Goal: Task Accomplishment & Management: Manage account settings

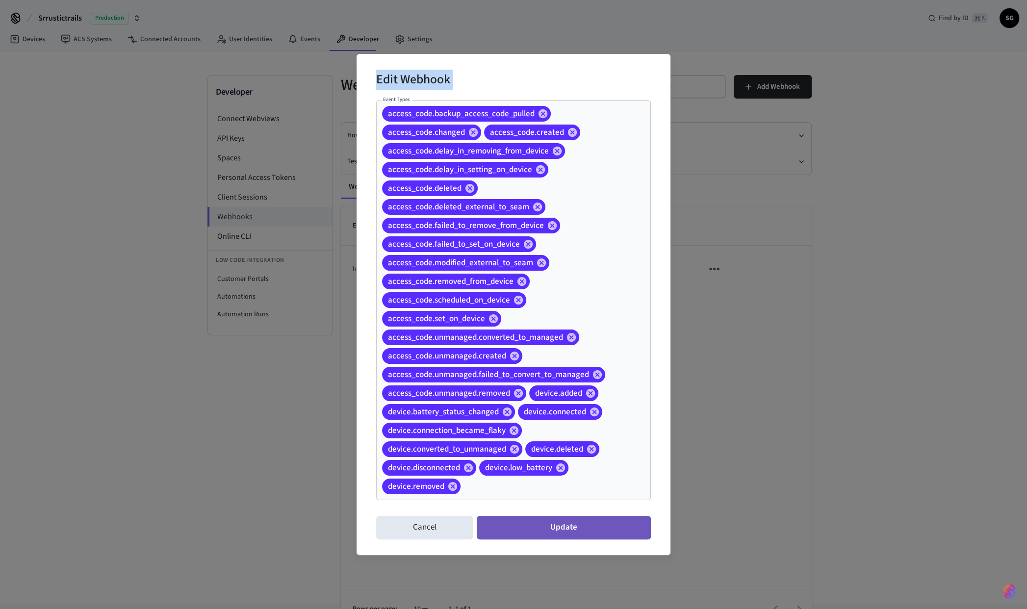
click at [569, 529] on button "Update" at bounding box center [564, 528] width 174 height 24
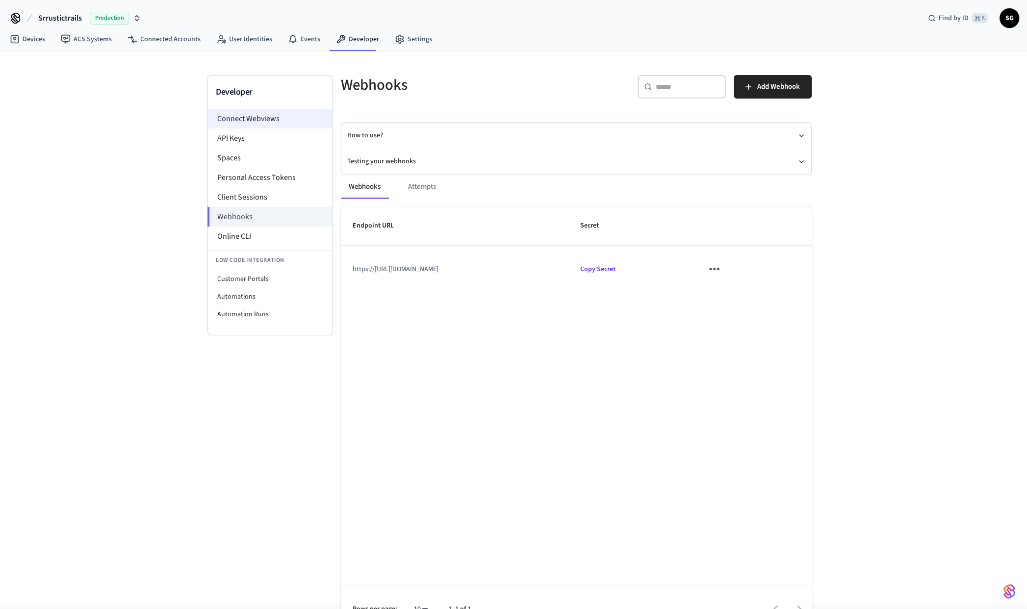
click at [251, 119] on li "Connect Webviews" at bounding box center [270, 119] width 125 height 20
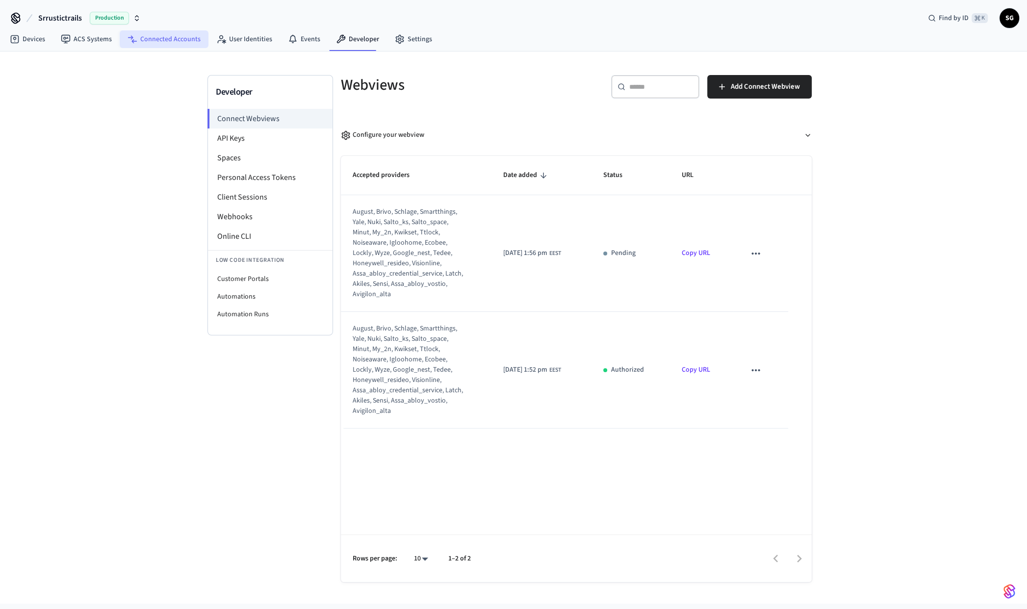
click at [170, 38] on link "Connected Accounts" at bounding box center [164, 39] width 89 height 18
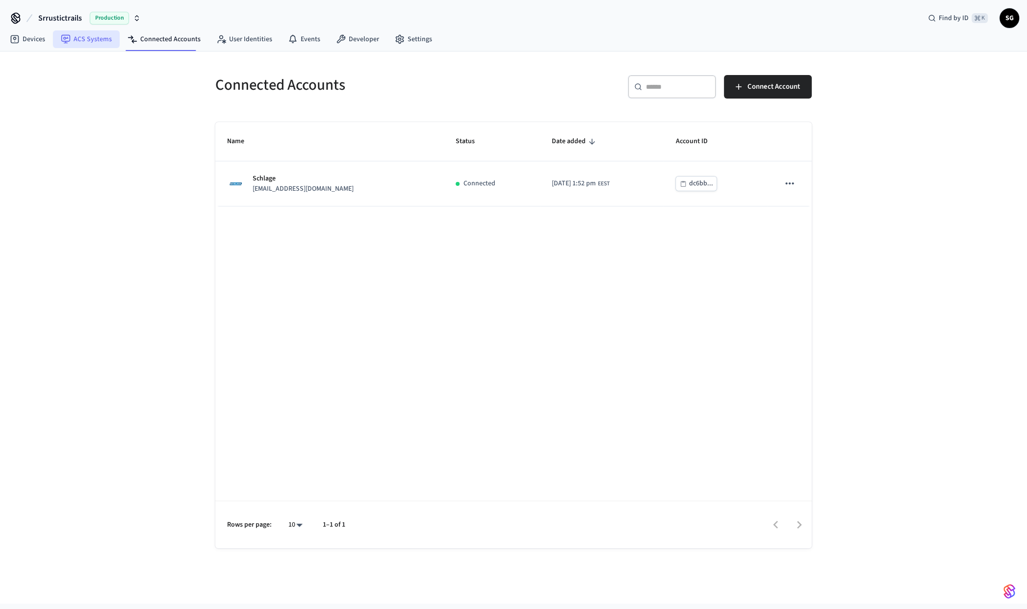
click at [86, 40] on link "ACS Systems" at bounding box center [86, 39] width 67 height 18
click at [34, 39] on link "Devices" at bounding box center [27, 39] width 51 height 18
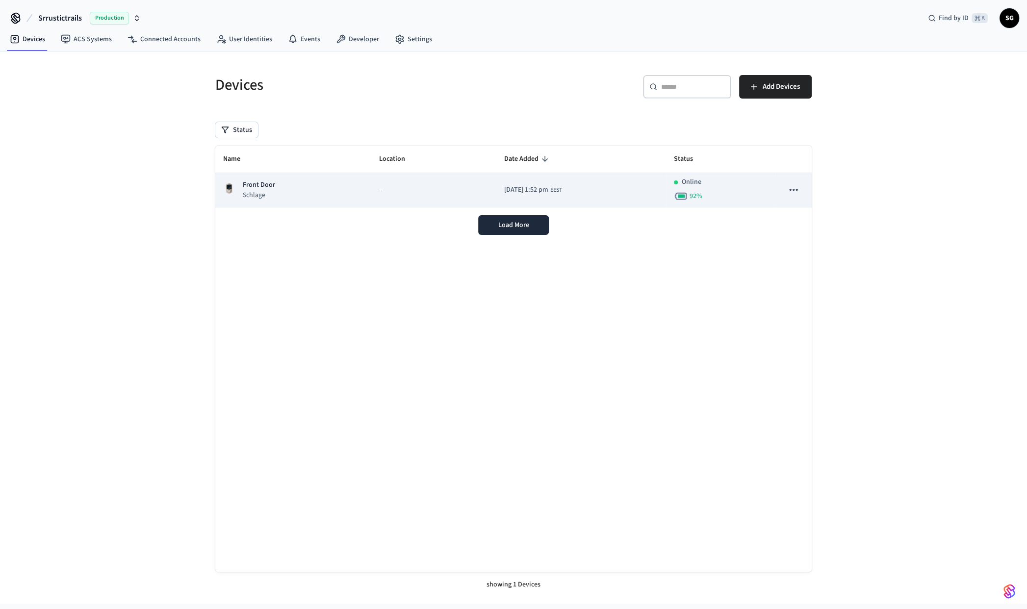
click at [460, 190] on div "-" at bounding box center [434, 190] width 110 height 10
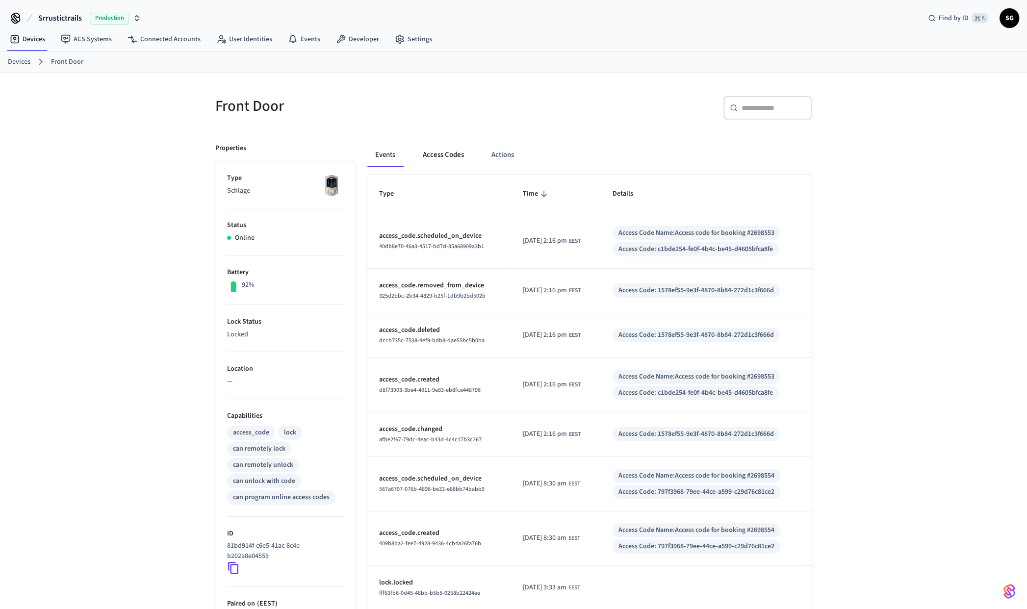
click at [446, 154] on button "Access Codes" at bounding box center [443, 155] width 57 height 24
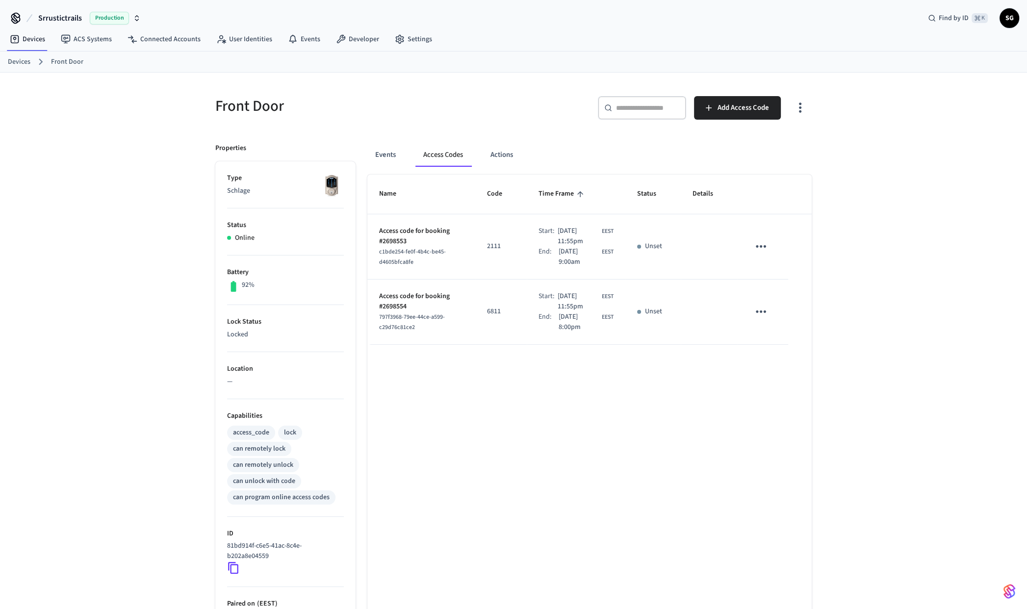
click at [756, 247] on icon "sticky table" at bounding box center [761, 246] width 10 height 2
click at [740, 243] on div at bounding box center [513, 304] width 1027 height 609
click at [501, 156] on button "Actions" at bounding box center [502, 155] width 38 height 24
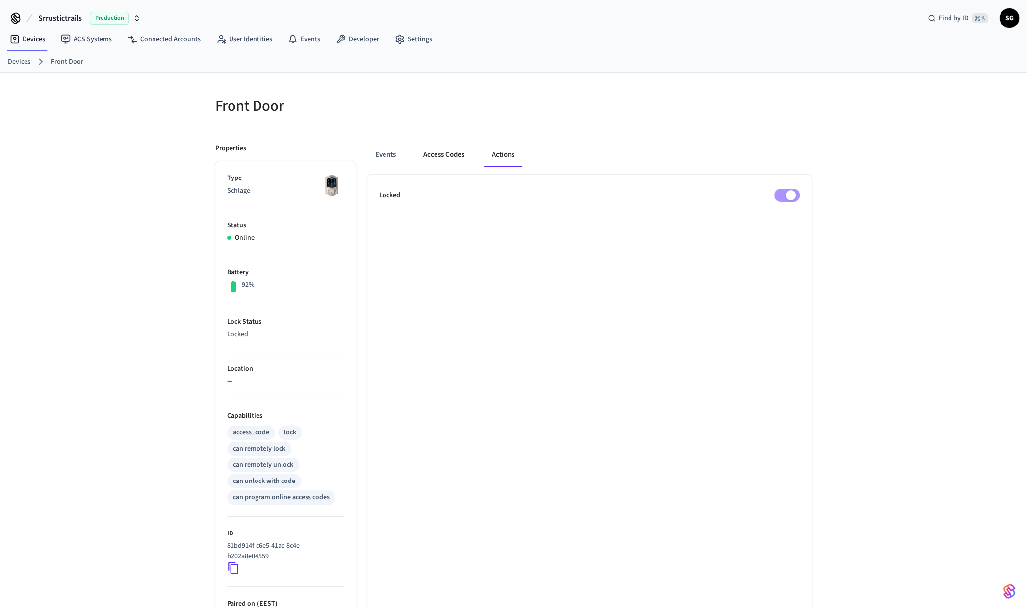
click at [433, 149] on button "Access Codes" at bounding box center [443, 155] width 57 height 24
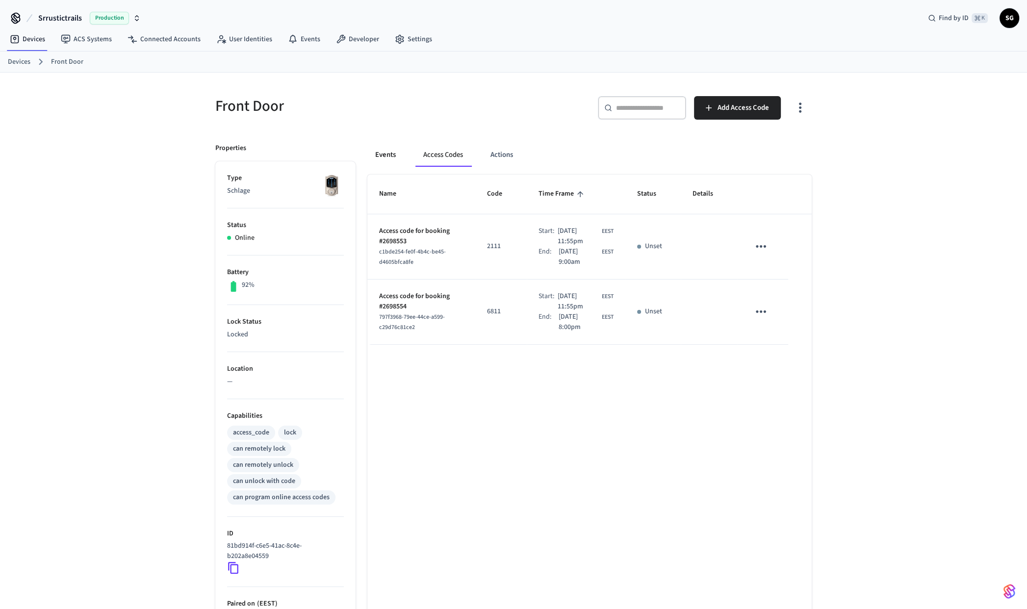
click at [382, 150] on button "Events" at bounding box center [385, 155] width 36 height 24
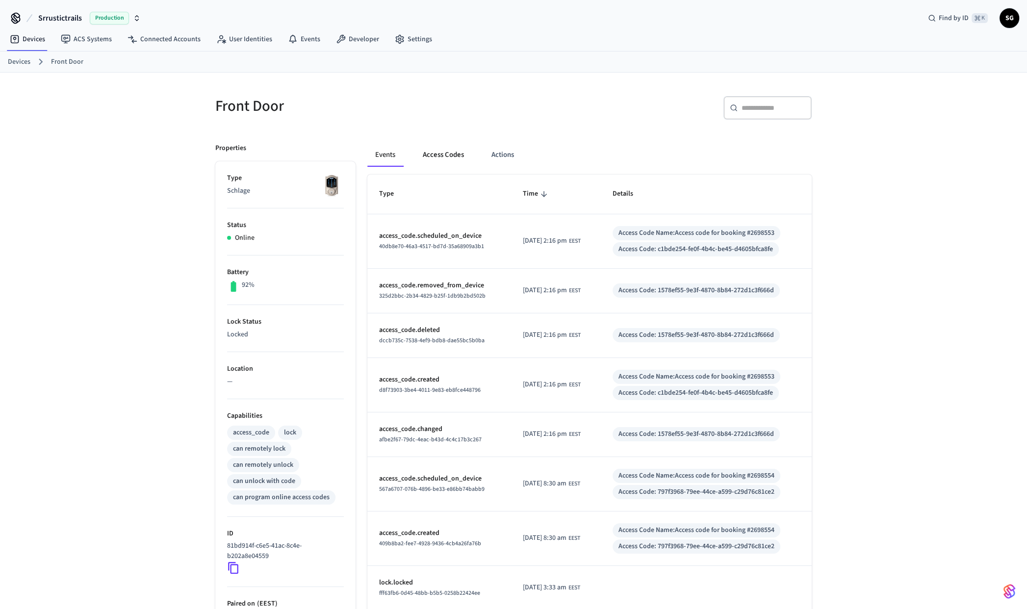
click at [432, 153] on button "Access Codes" at bounding box center [443, 155] width 57 height 24
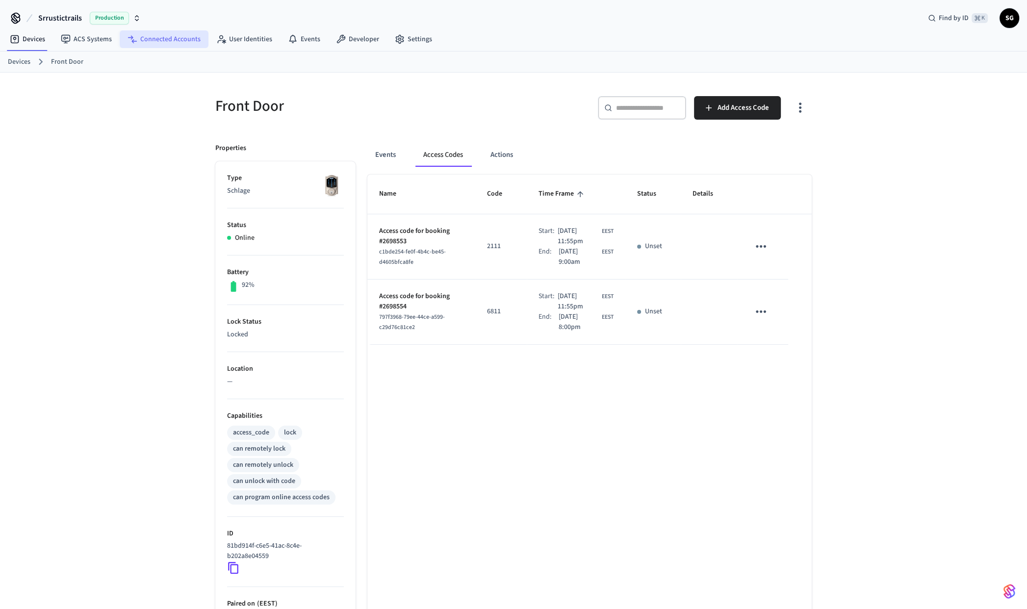
click at [164, 41] on link "Connected Accounts" at bounding box center [164, 39] width 89 height 18
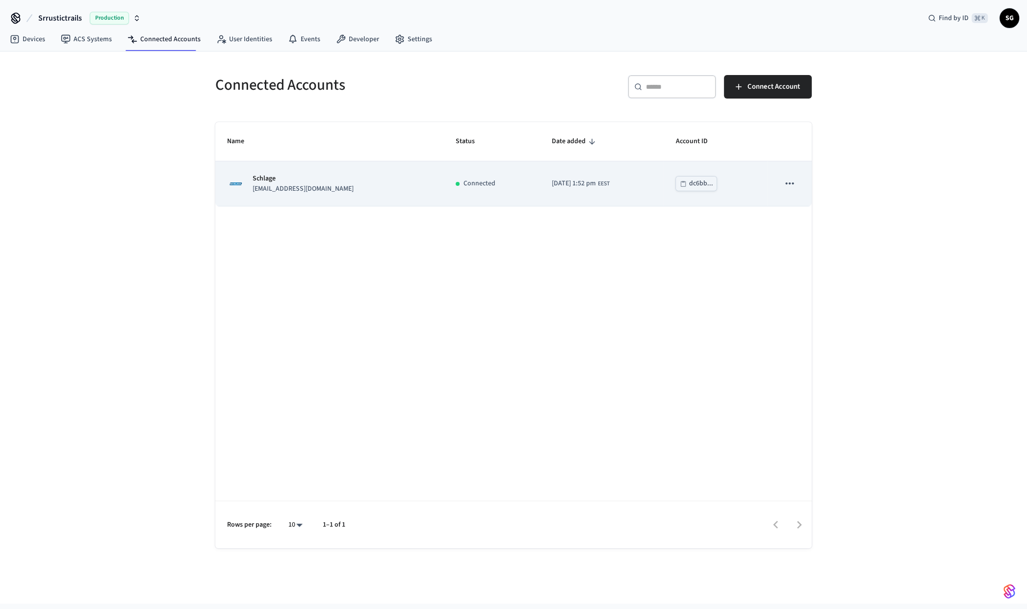
click at [793, 187] on icon "sticky table" at bounding box center [789, 183] width 13 height 13
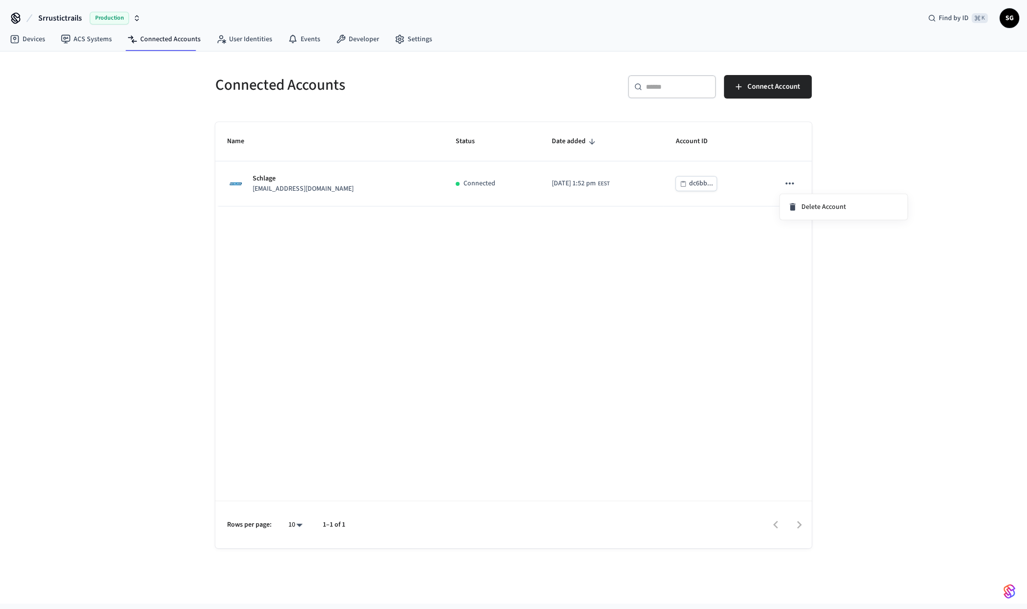
click at [719, 242] on div at bounding box center [513, 304] width 1027 height 609
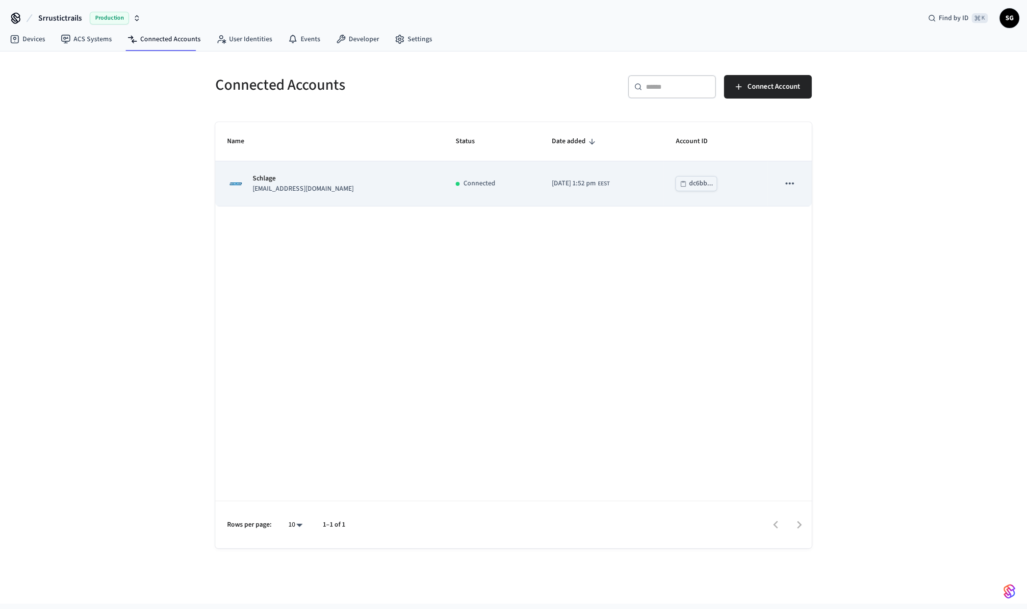
click at [381, 190] on div "Schlage shirishagattu@gmail.com" at bounding box center [329, 184] width 205 height 21
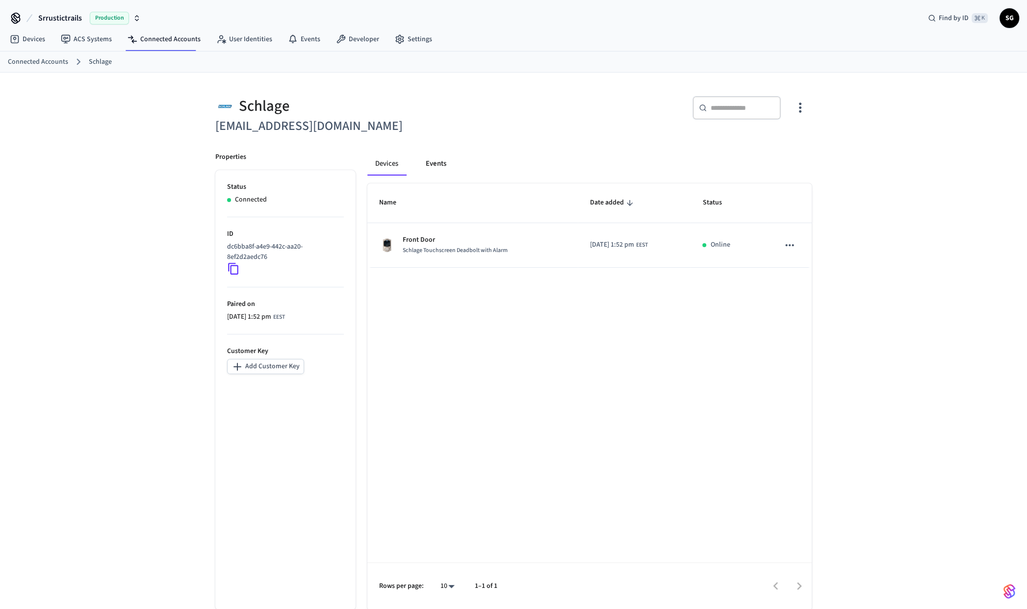
click at [434, 161] on button "Events" at bounding box center [436, 164] width 36 height 24
click at [396, 164] on button "Devices" at bounding box center [387, 164] width 40 height 24
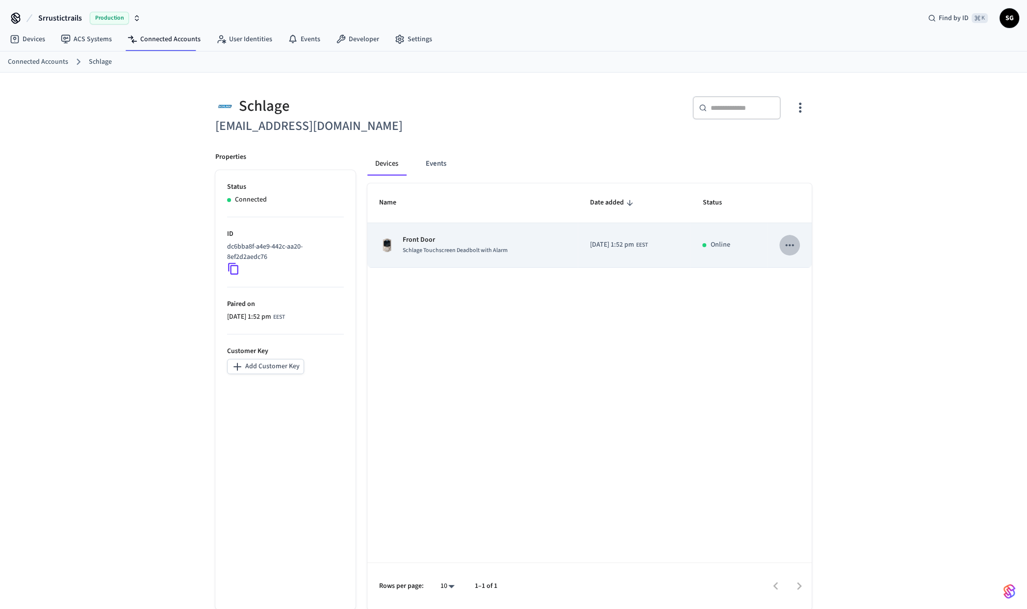
click at [794, 245] on icon "sticky table" at bounding box center [789, 245] width 13 height 13
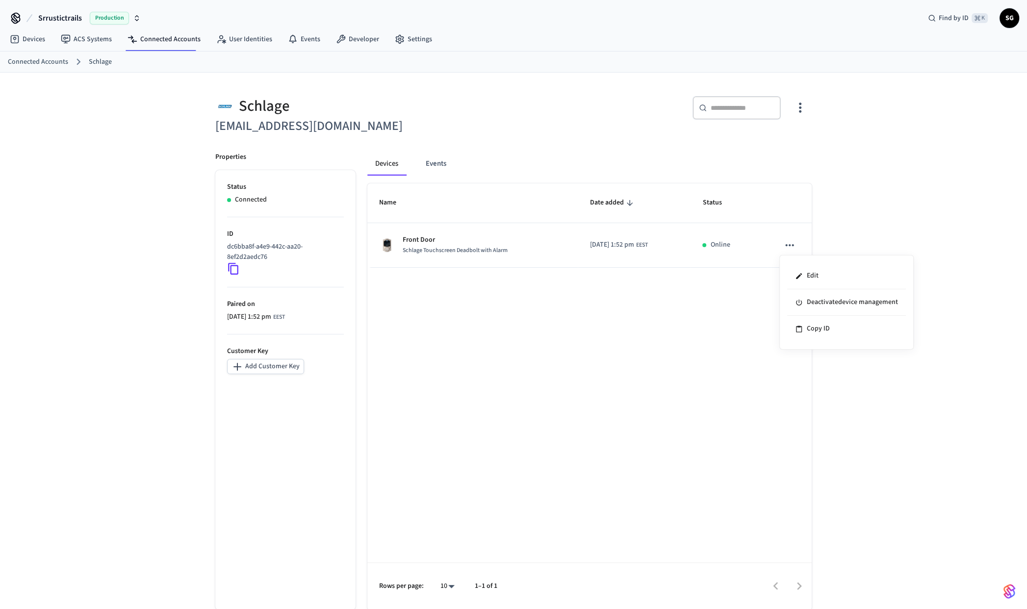
click at [835, 200] on div at bounding box center [513, 304] width 1027 height 609
click at [797, 103] on icon "button" at bounding box center [800, 107] width 15 height 15
click at [788, 143] on span "Sync Account" at bounding box center [773, 148] width 40 height 10
click at [503, 117] on div at bounding box center [513, 304] width 1027 height 609
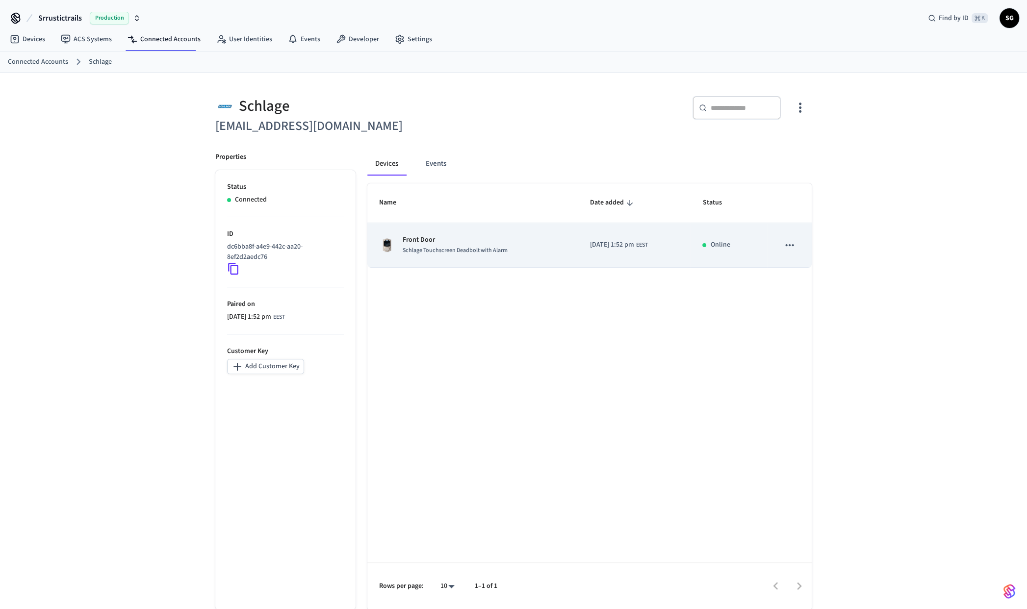
click at [393, 240] on img "sticky table" at bounding box center [387, 245] width 16 height 16
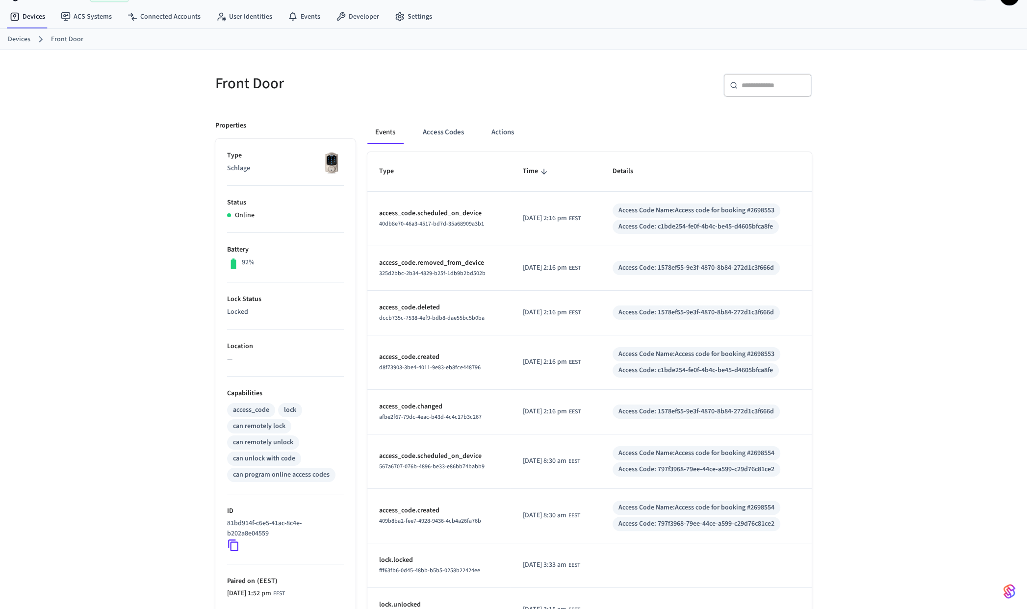
scroll to position [24, 0]
click at [438, 126] on button "Access Codes" at bounding box center [443, 132] width 57 height 24
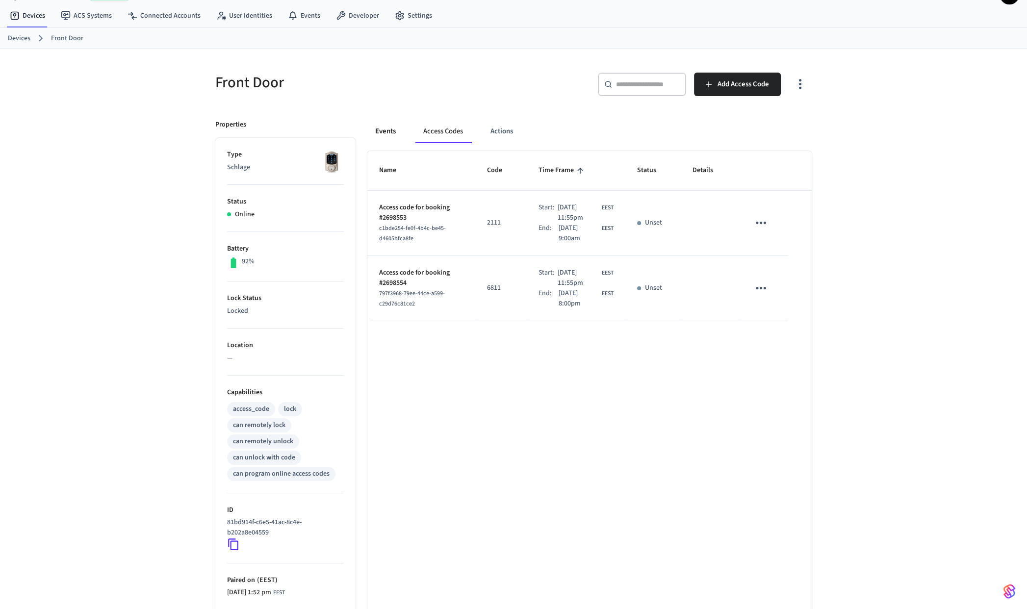
click at [388, 129] on button "Events" at bounding box center [385, 132] width 36 height 24
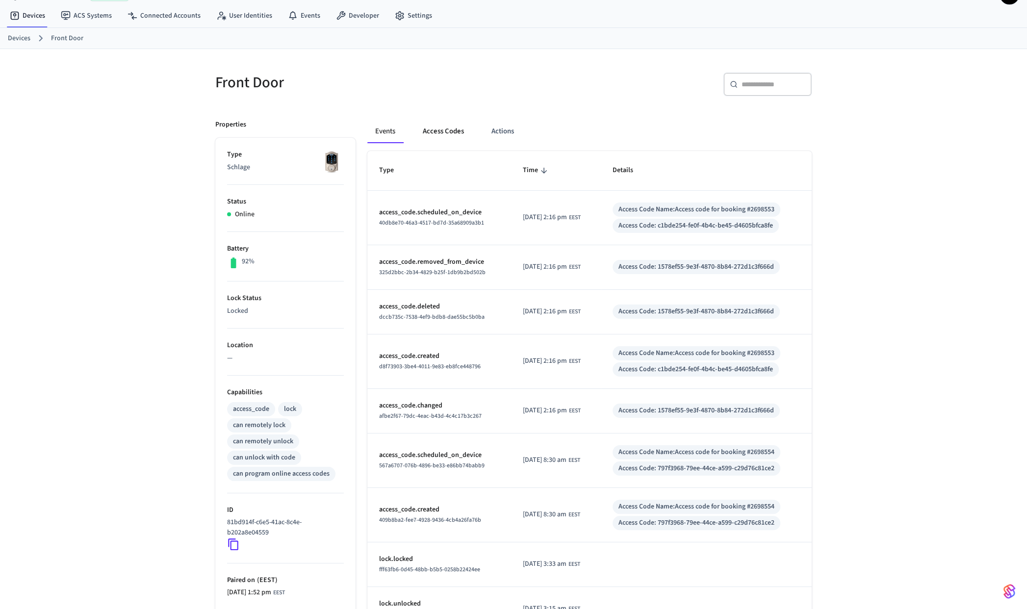
click at [435, 130] on button "Access Codes" at bounding box center [443, 132] width 57 height 24
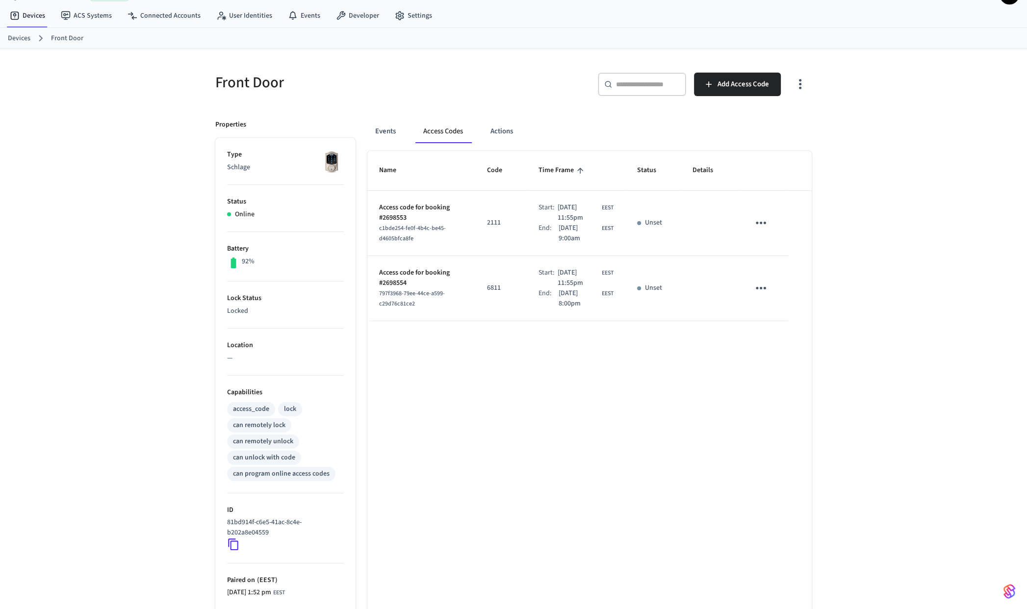
scroll to position [0, 0]
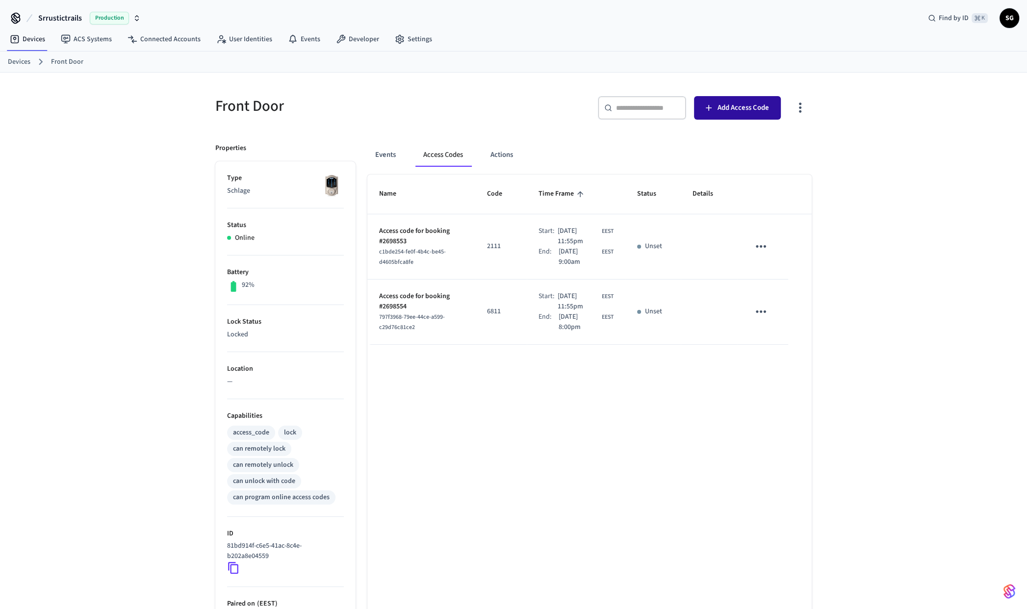
click at [727, 109] on span "Add Access Code" at bounding box center [742, 108] width 51 height 13
click at [397, 305] on p "Access code for booking #2698554" at bounding box center [421, 301] width 84 height 21
drag, startPoint x: 380, startPoint y: 296, endPoint x: 410, endPoint y: 305, distance: 32.3
click at [410, 305] on p "Access code for booking #2698554" at bounding box center [421, 301] width 84 height 21
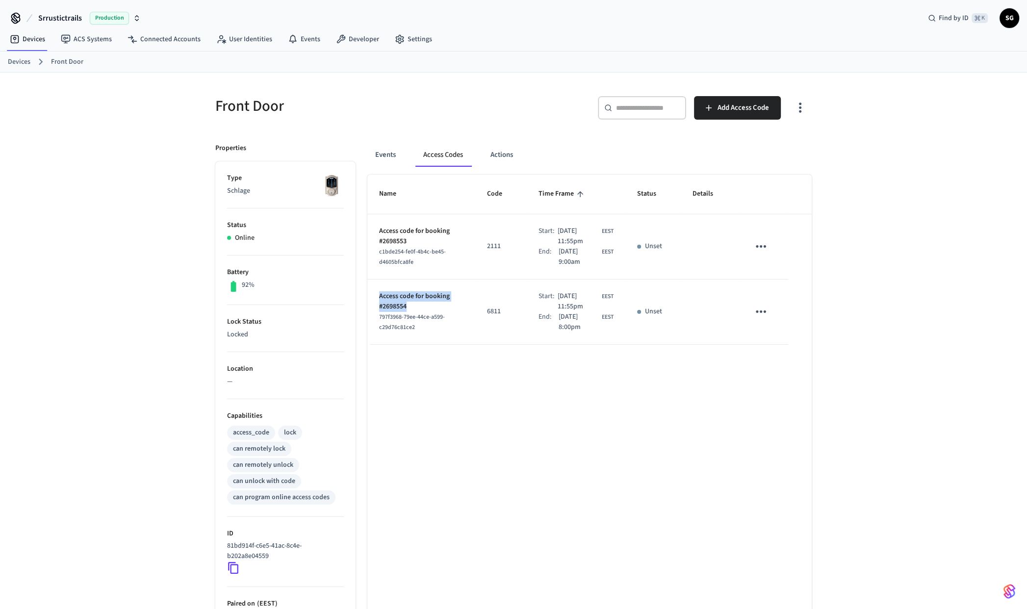
copy p "Access code for booking #2698554"
drag, startPoint x: 530, startPoint y: 296, endPoint x: 573, endPoint y: 307, distance: 44.6
click at [573, 307] on div "Start: Oct 12th 2025 11:55pm EEST" at bounding box center [575, 301] width 75 height 21
click at [573, 307] on span "[DATE] 11:55pm" at bounding box center [579, 301] width 42 height 21
click at [716, 107] on button "Add Access Code" at bounding box center [737, 108] width 87 height 24
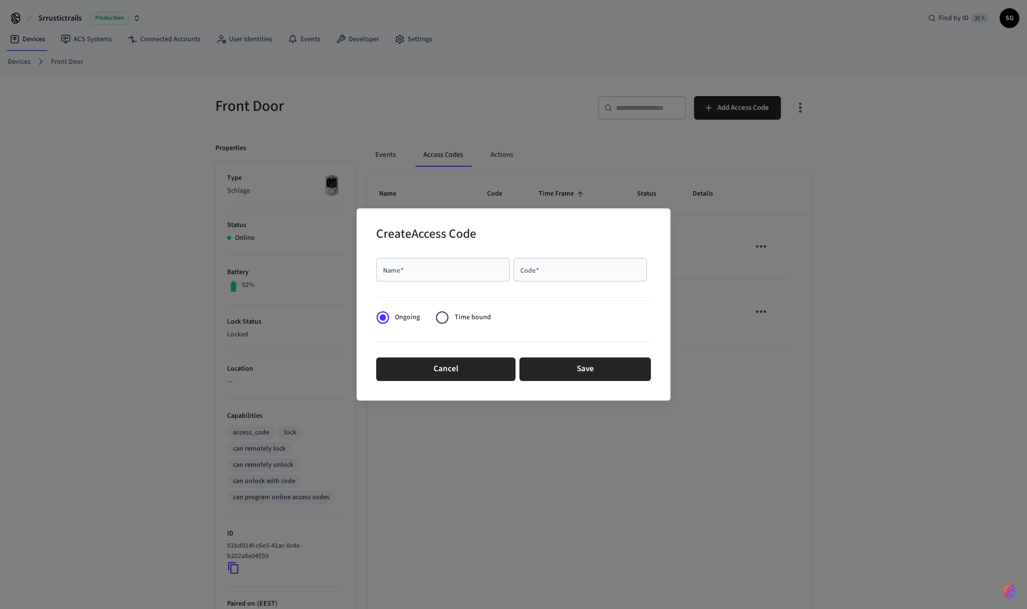
click at [433, 275] on div "Name   *" at bounding box center [442, 270] width 133 height 24
paste input "********"
type input "**********"
click at [542, 276] on div "Code   *" at bounding box center [579, 270] width 133 height 24
paste input "****"
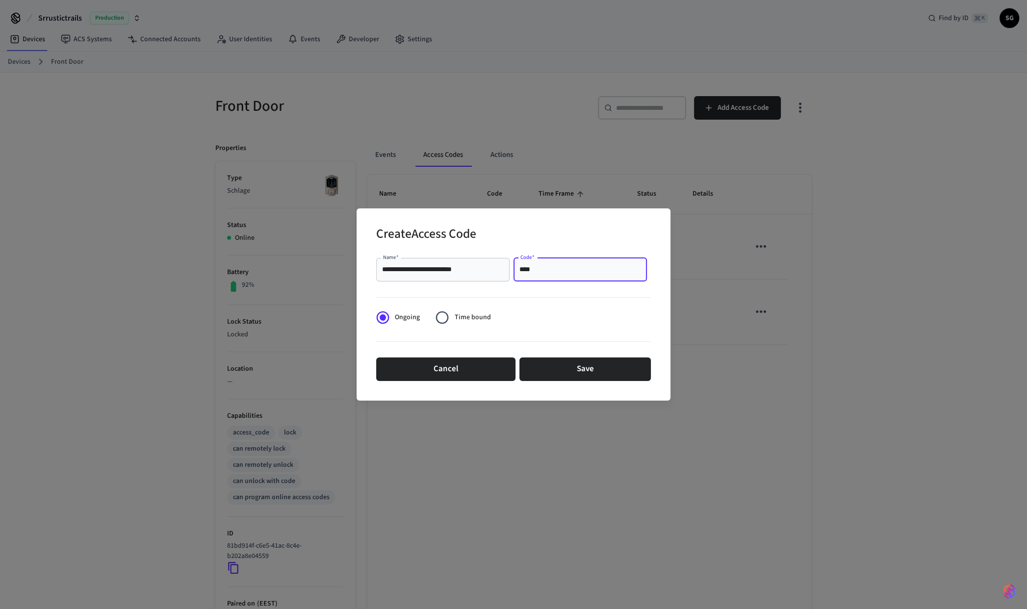
type input "****"
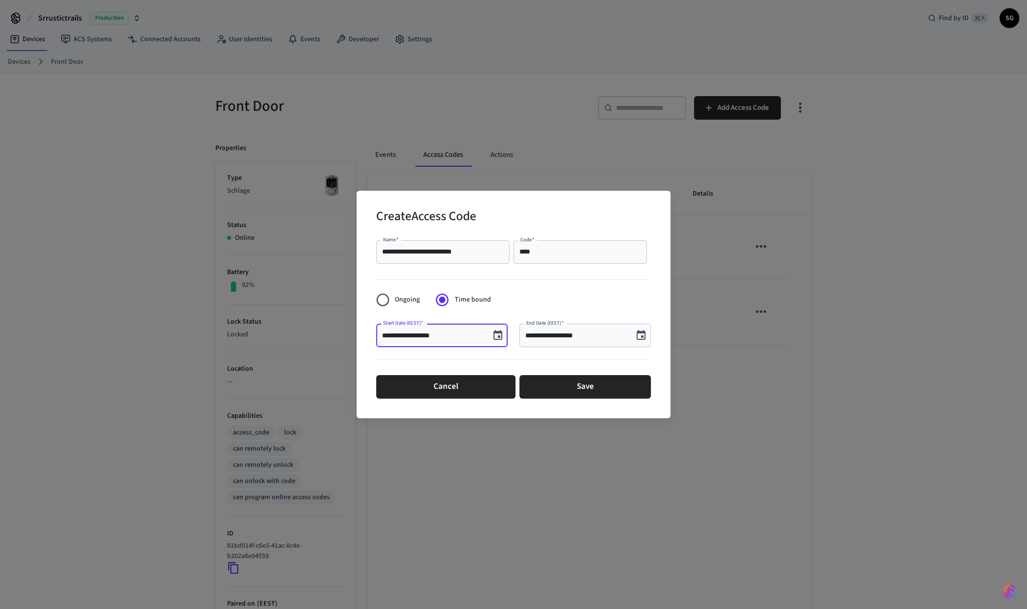
click at [459, 338] on input "**********" at bounding box center [433, 336] width 102 height 10
click at [496, 333] on icon "Choose date, selected date is Oct 10, 2025" at bounding box center [497, 335] width 9 height 10
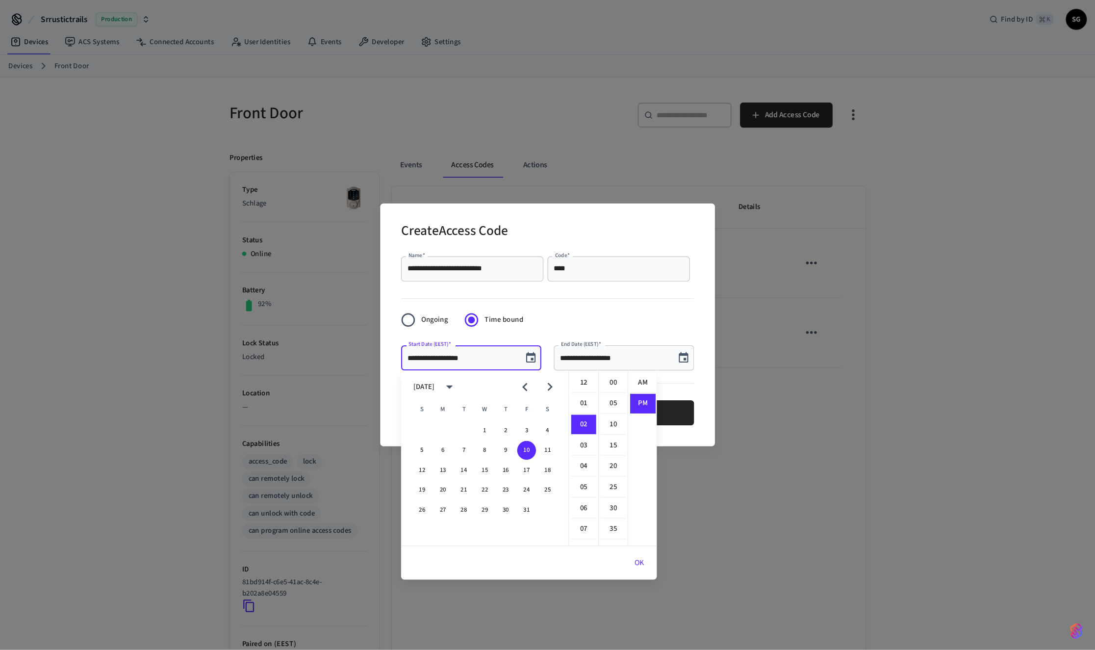
scroll to position [18, 0]
click at [394, 441] on button "12" at bounding box center [396, 441] width 18 height 18
type input "**********"
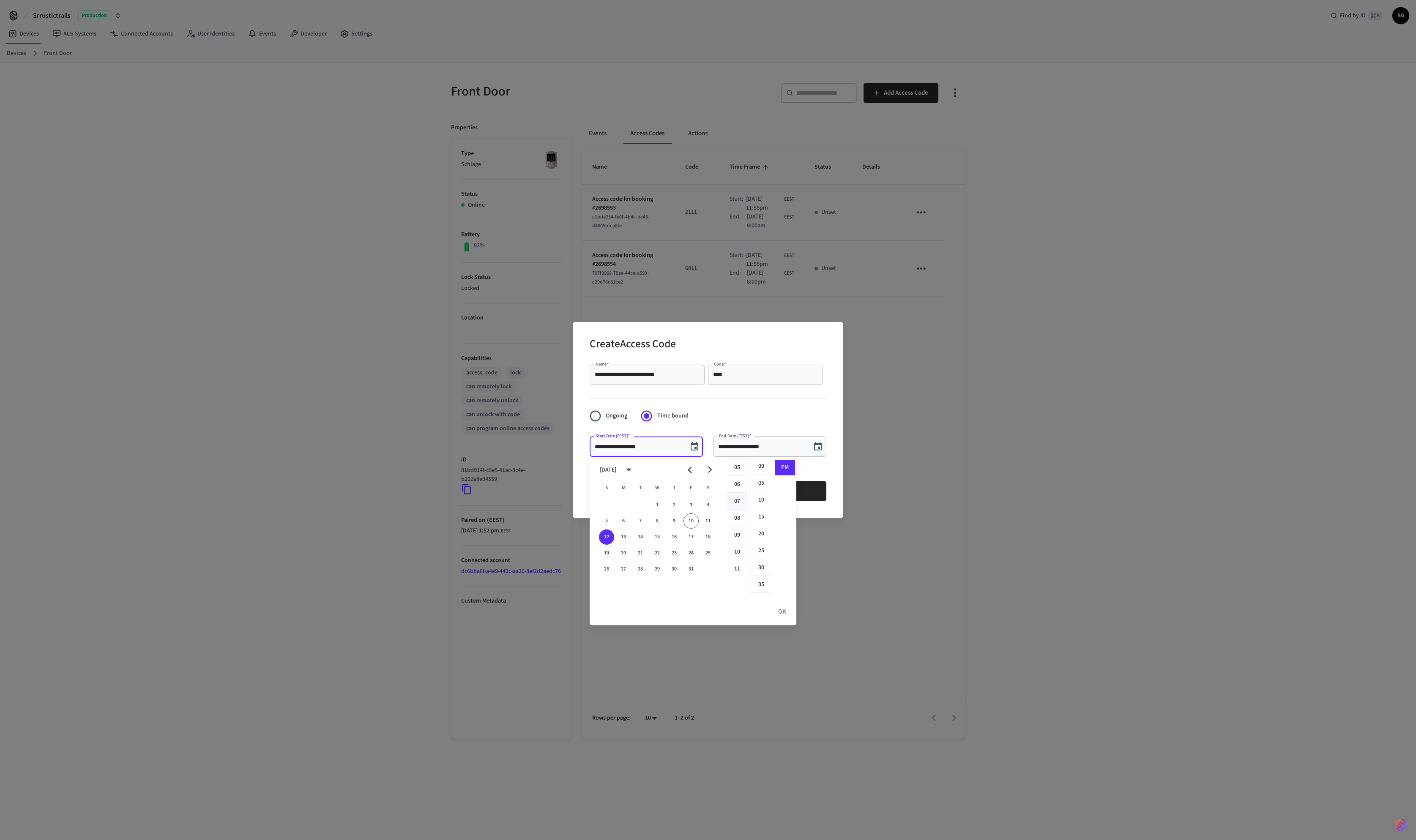
scroll to position [89, 0]
click at [732, 525] on li "11" at bounding box center [738, 563] width 21 height 16
click at [752, 467] on li "55" at bounding box center [761, 468] width 21 height 16
type input "**********"
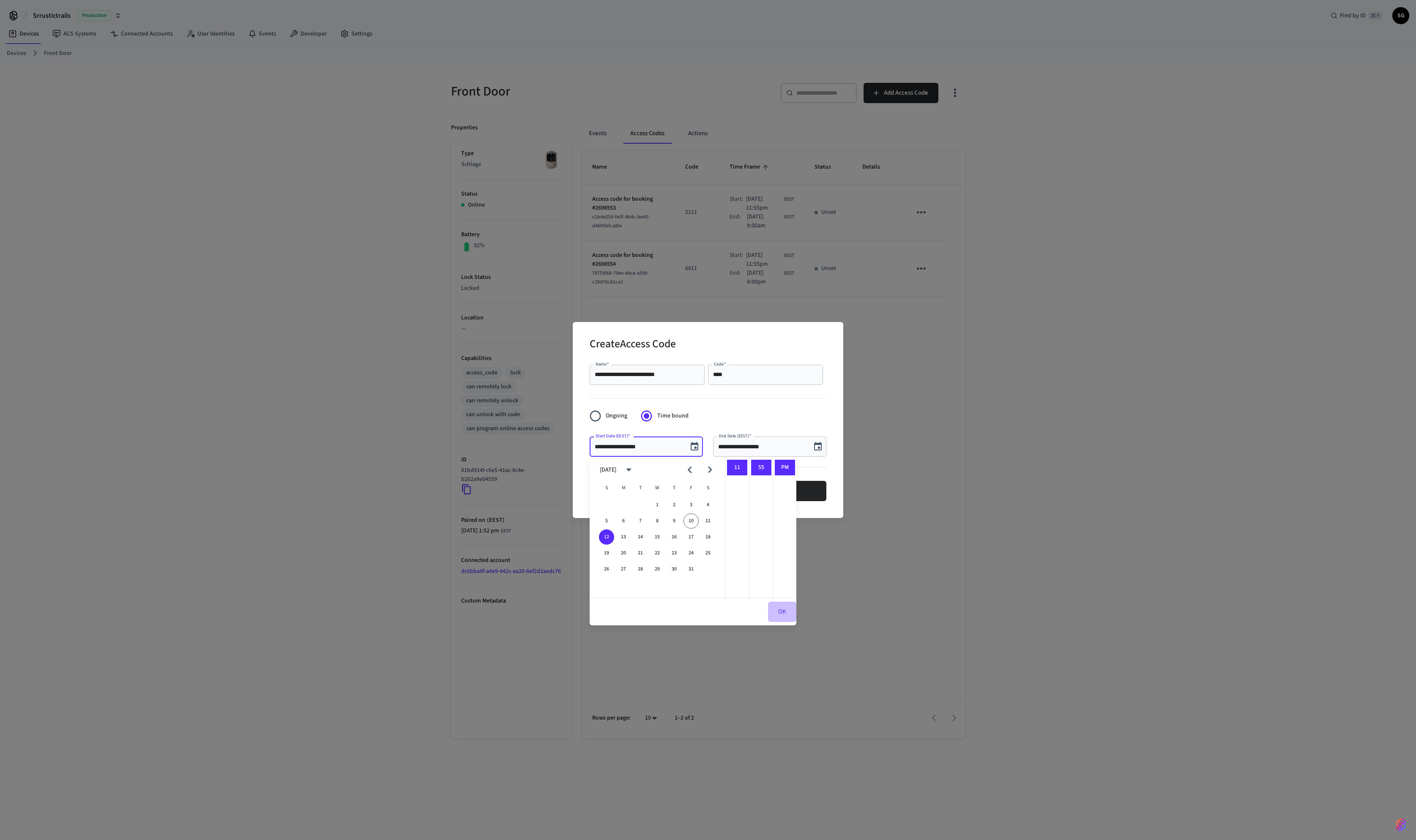
click at [782, 525] on button "OK" at bounding box center [782, 612] width 28 height 21
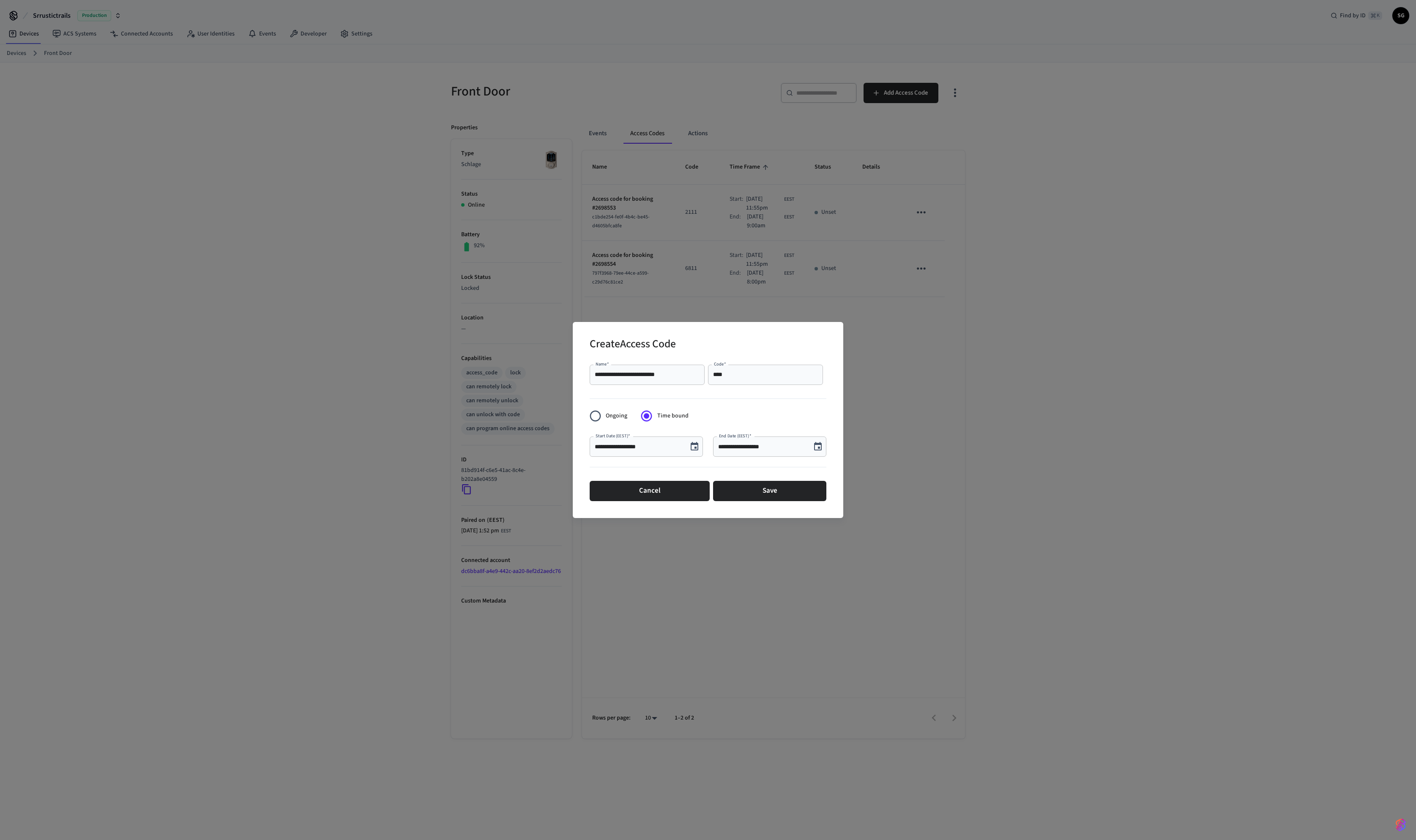
click at [751, 449] on input "**********" at bounding box center [762, 446] width 88 height 9
click at [819, 444] on icon "Choose date, selected date is Oct 10, 2025" at bounding box center [818, 446] width 8 height 9
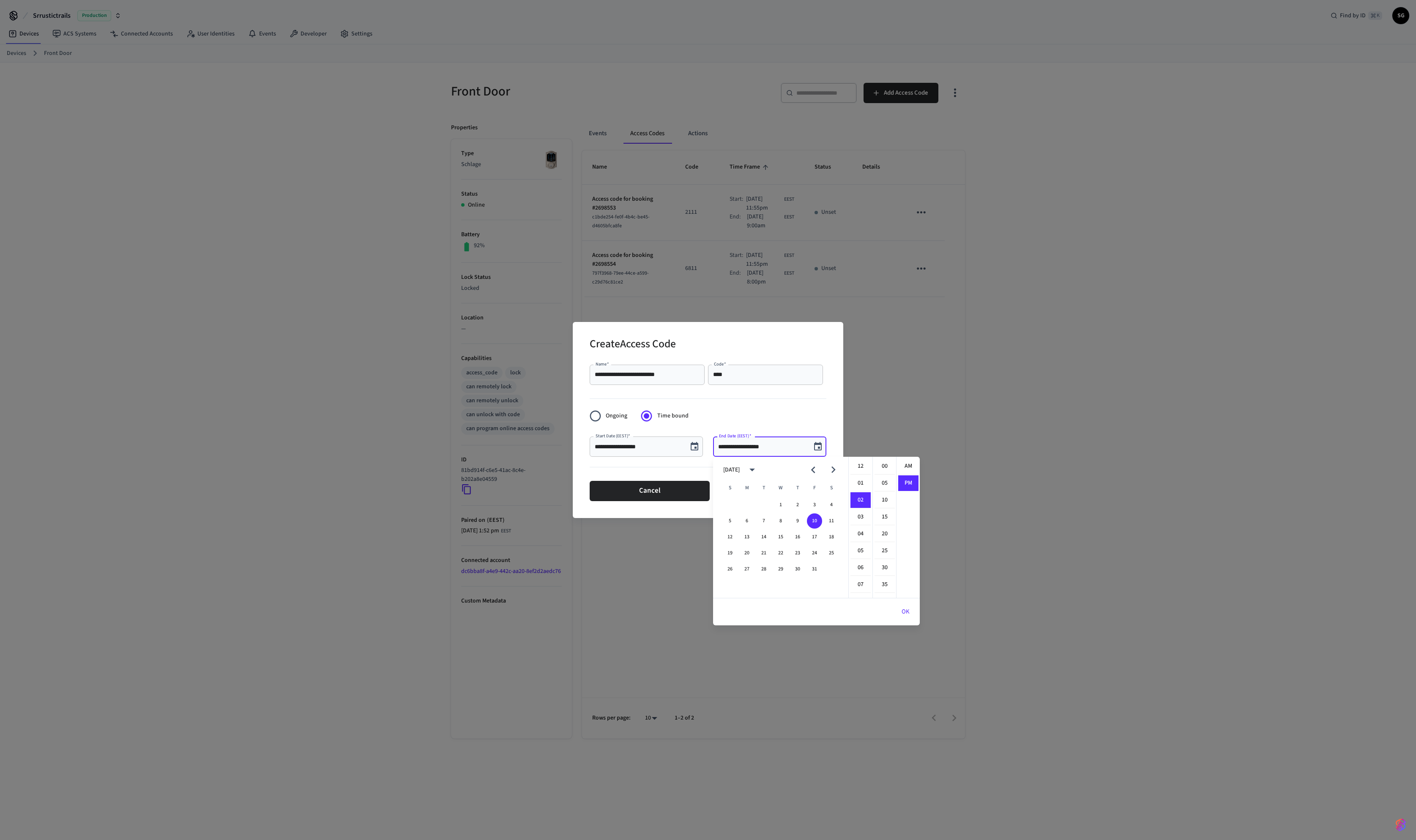
scroll to position [16, 0]
click at [796, 525] on button "16" at bounding box center [798, 538] width 16 height 16
click at [853, 525] on li "08" at bounding box center [861, 554] width 21 height 16
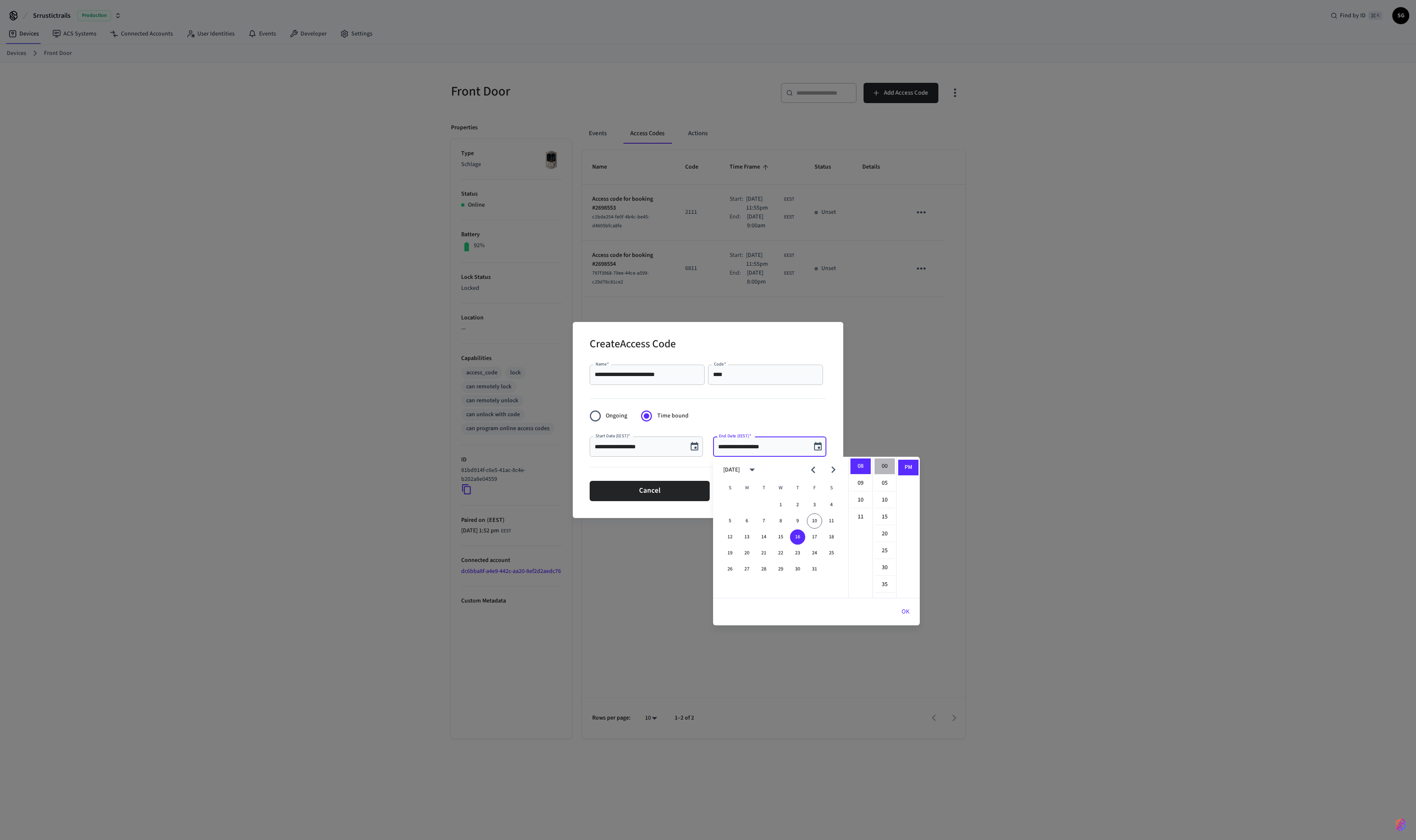
click at [881, 467] on li "00" at bounding box center [885, 466] width 21 height 16
type input "**********"
click at [884, 525] on button "OK" at bounding box center [905, 612] width 28 height 21
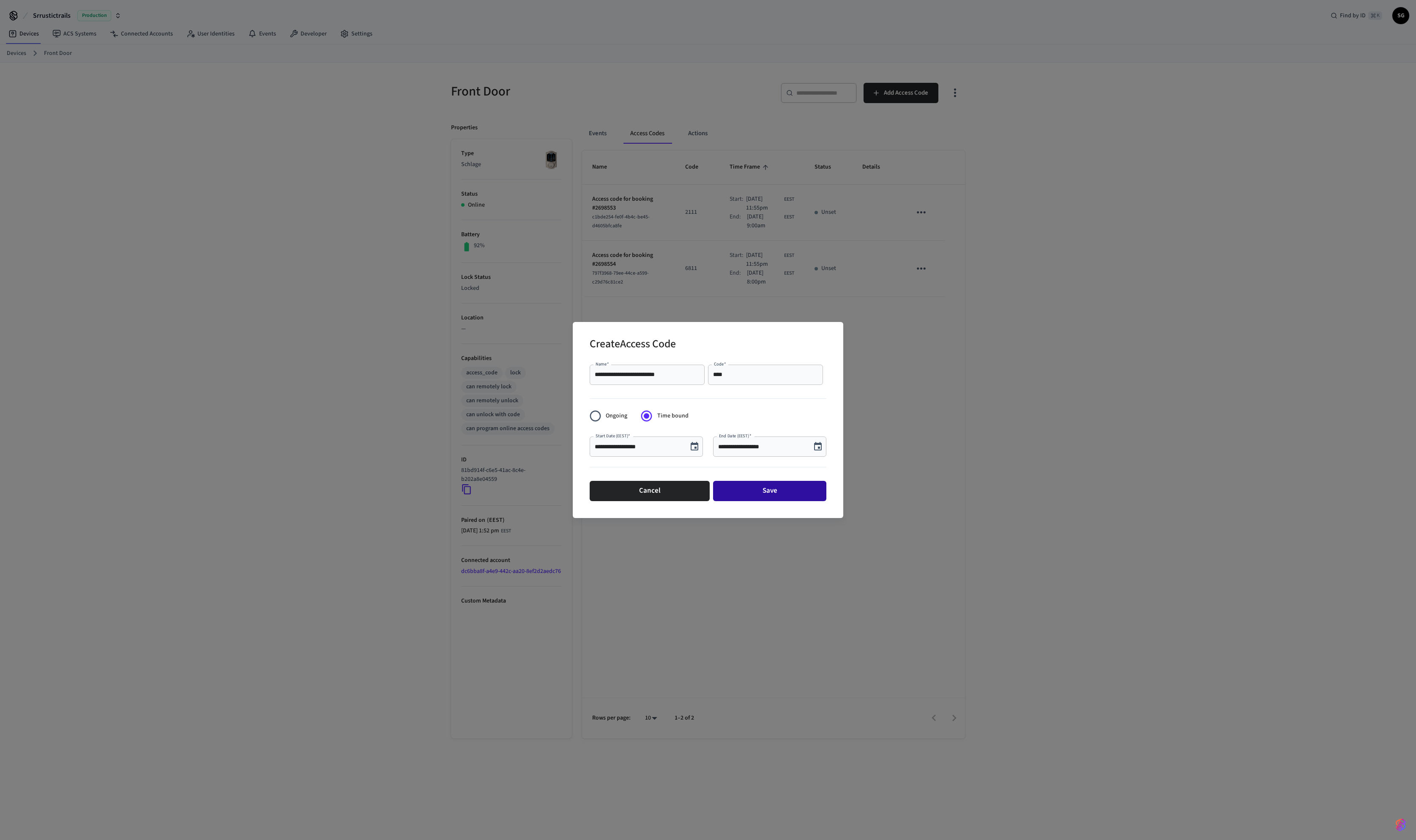
click at [787, 492] on button "Save" at bounding box center [769, 491] width 113 height 21
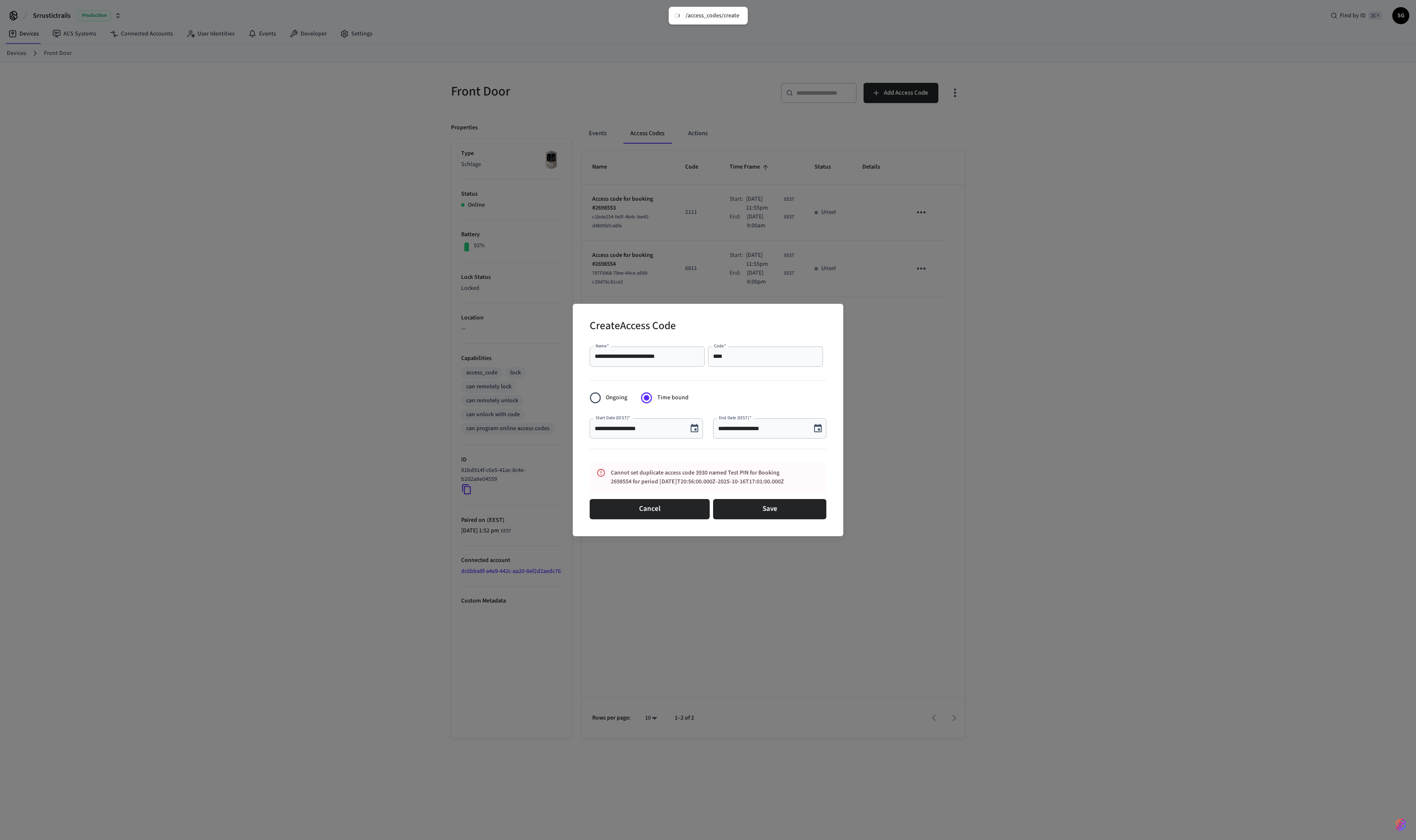
click at [730, 352] on input "****" at bounding box center [765, 357] width 105 height 9
type input "****"
click at [750, 517] on button "Save" at bounding box center [769, 509] width 113 height 21
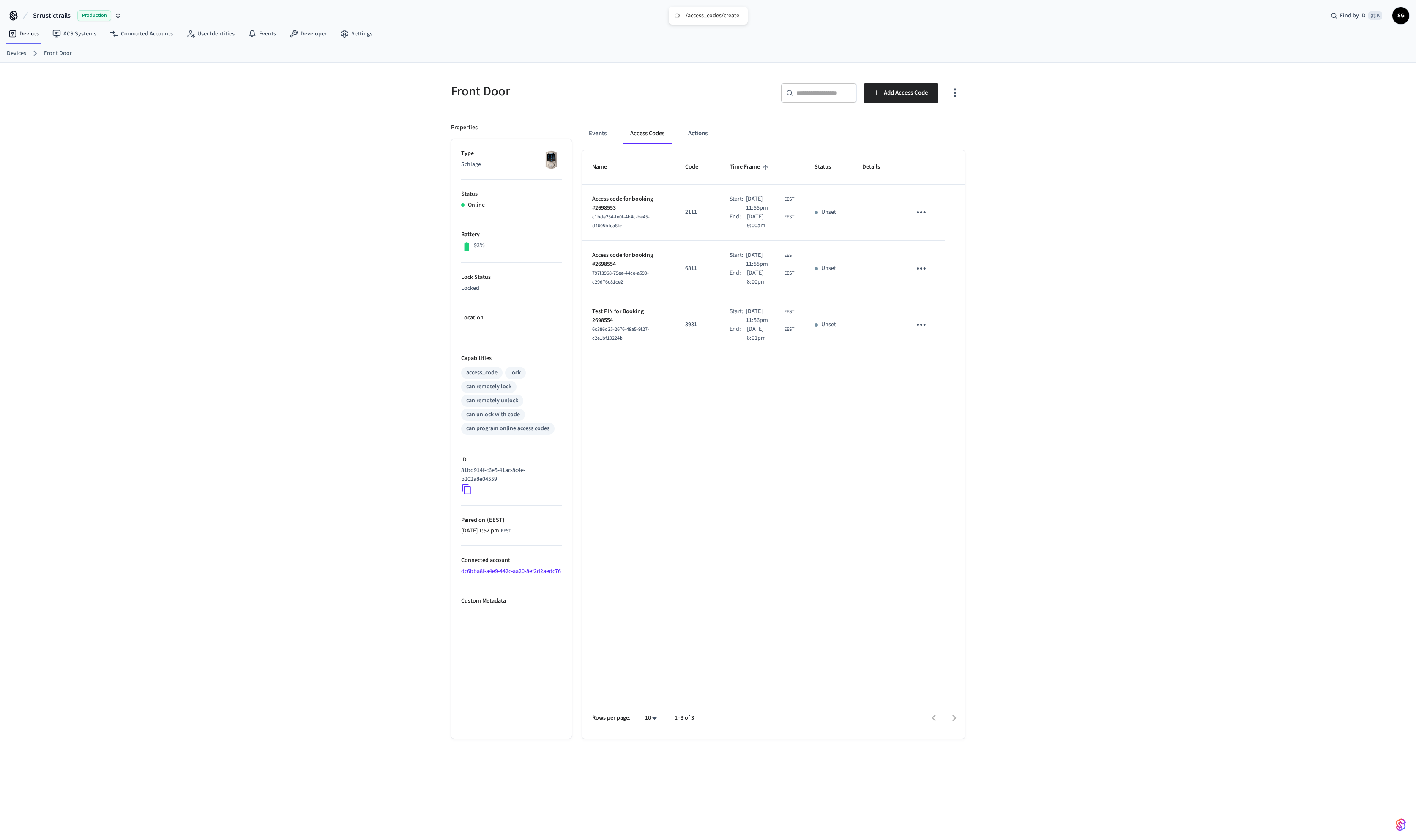
click at [683, 331] on td "3931" at bounding box center [696, 325] width 44 height 56
click at [624, 329] on span "6c386d35-2676-48a5-9f27-c2e1bf19224b" at bounding box center [621, 333] width 57 height 16
click at [643, 333] on div "6c386d35-2676-48a5-9f27-c2e1bf19224b" at bounding box center [628, 333] width 72 height 18
click at [884, 325] on icon "sticky table" at bounding box center [921, 325] width 9 height 2
click at [876, 378] on div at bounding box center [708, 420] width 1416 height 840
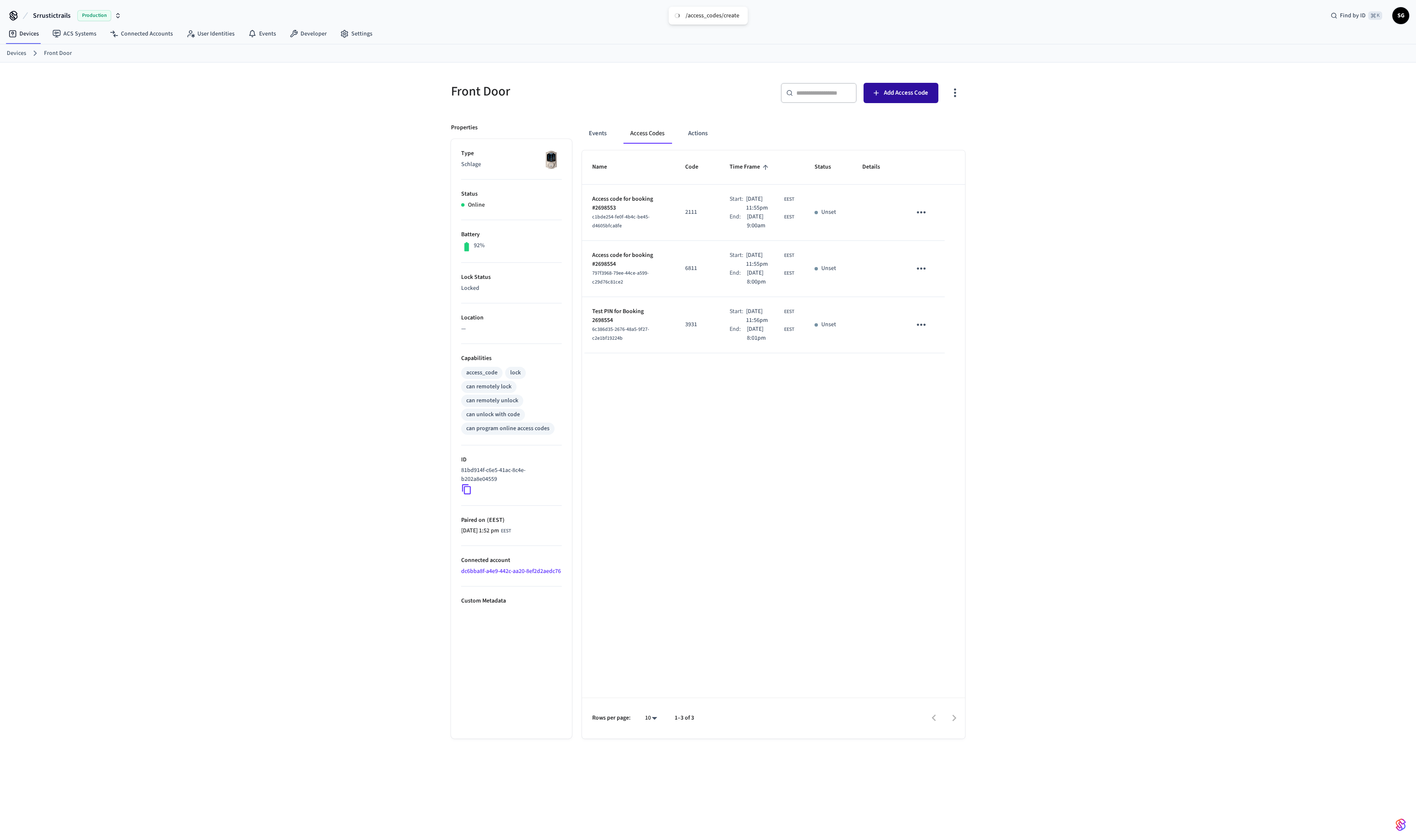
click at [884, 95] on span "Add Access Code" at bounding box center [905, 93] width 44 height 11
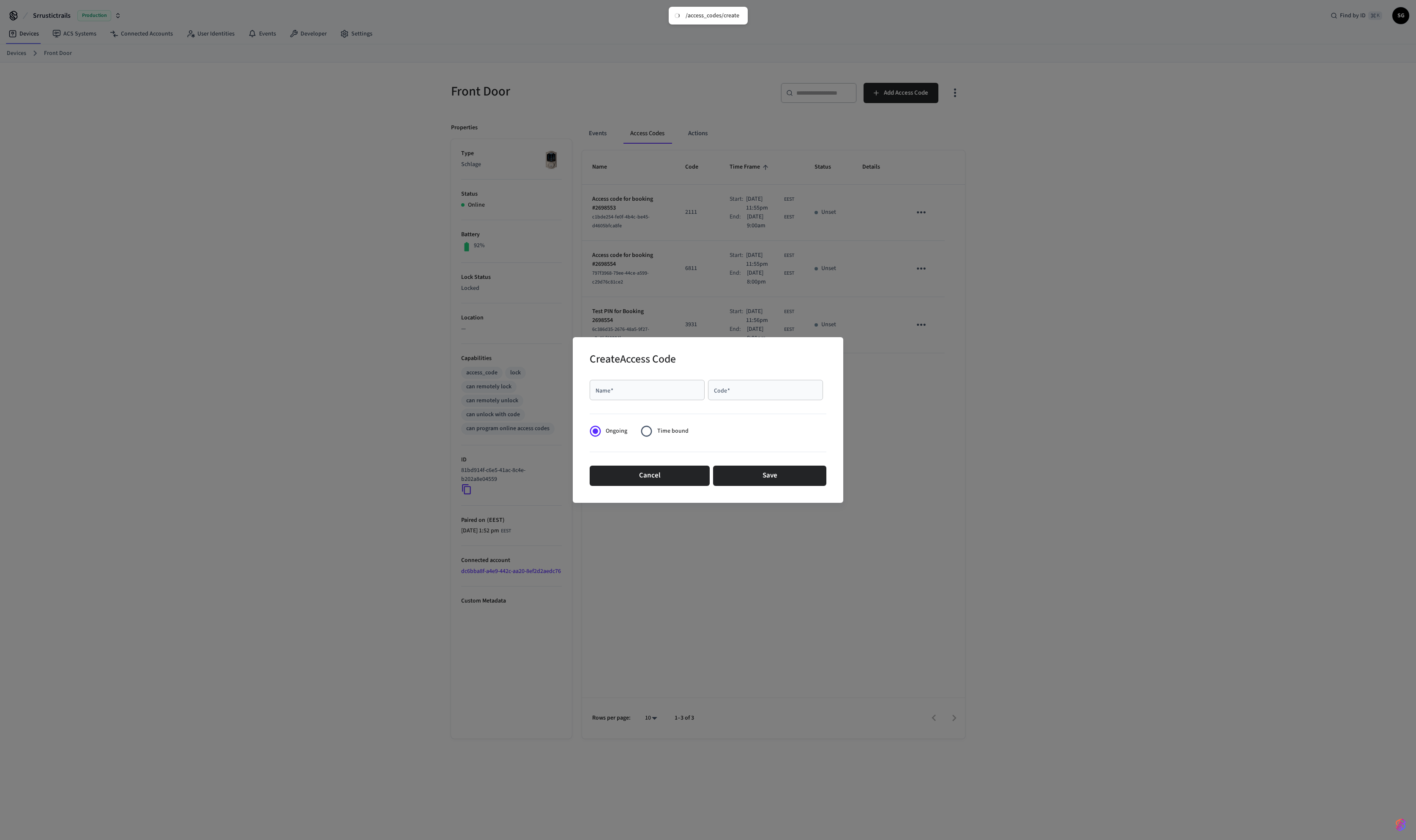
click at [641, 391] on input "Name   *" at bounding box center [647, 390] width 105 height 9
paste input "****"
type input "****"
click at [714, 389] on input "Code   *" at bounding box center [765, 390] width 105 height 9
paste input "****"
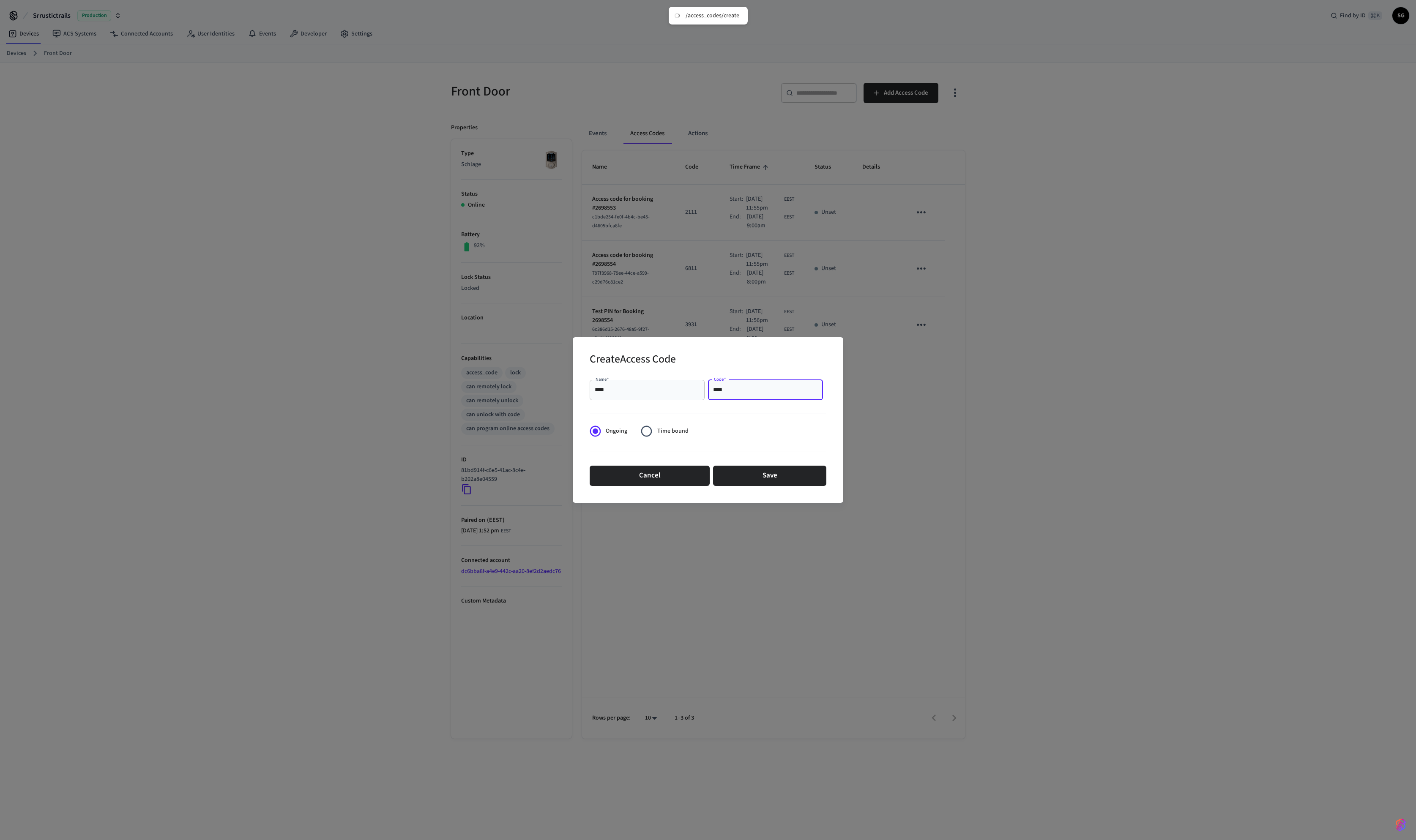
type input "****"
click at [647, 383] on div "**** Name   *" at bounding box center [646, 390] width 115 height 21
click at [648, 391] on input "****" at bounding box center [647, 390] width 105 height 9
click at [756, 470] on button "Save" at bounding box center [769, 476] width 113 height 21
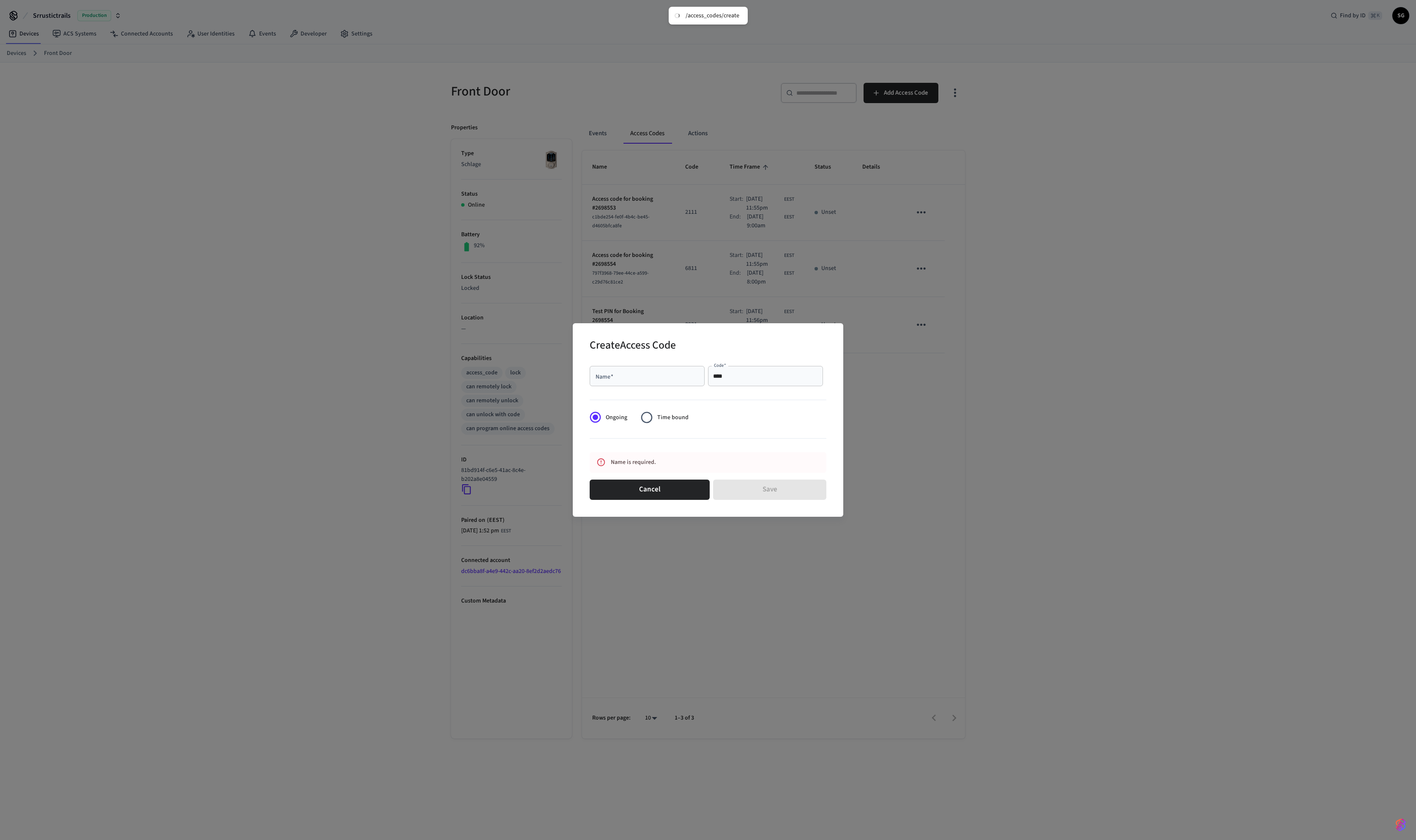
click at [632, 369] on div "Name   *" at bounding box center [646, 376] width 115 height 21
type input "********"
click at [735, 486] on button "Save" at bounding box center [769, 490] width 113 height 21
click at [652, 380] on input "********" at bounding box center [647, 376] width 105 height 9
click at [734, 375] on input "****" at bounding box center [765, 376] width 105 height 9
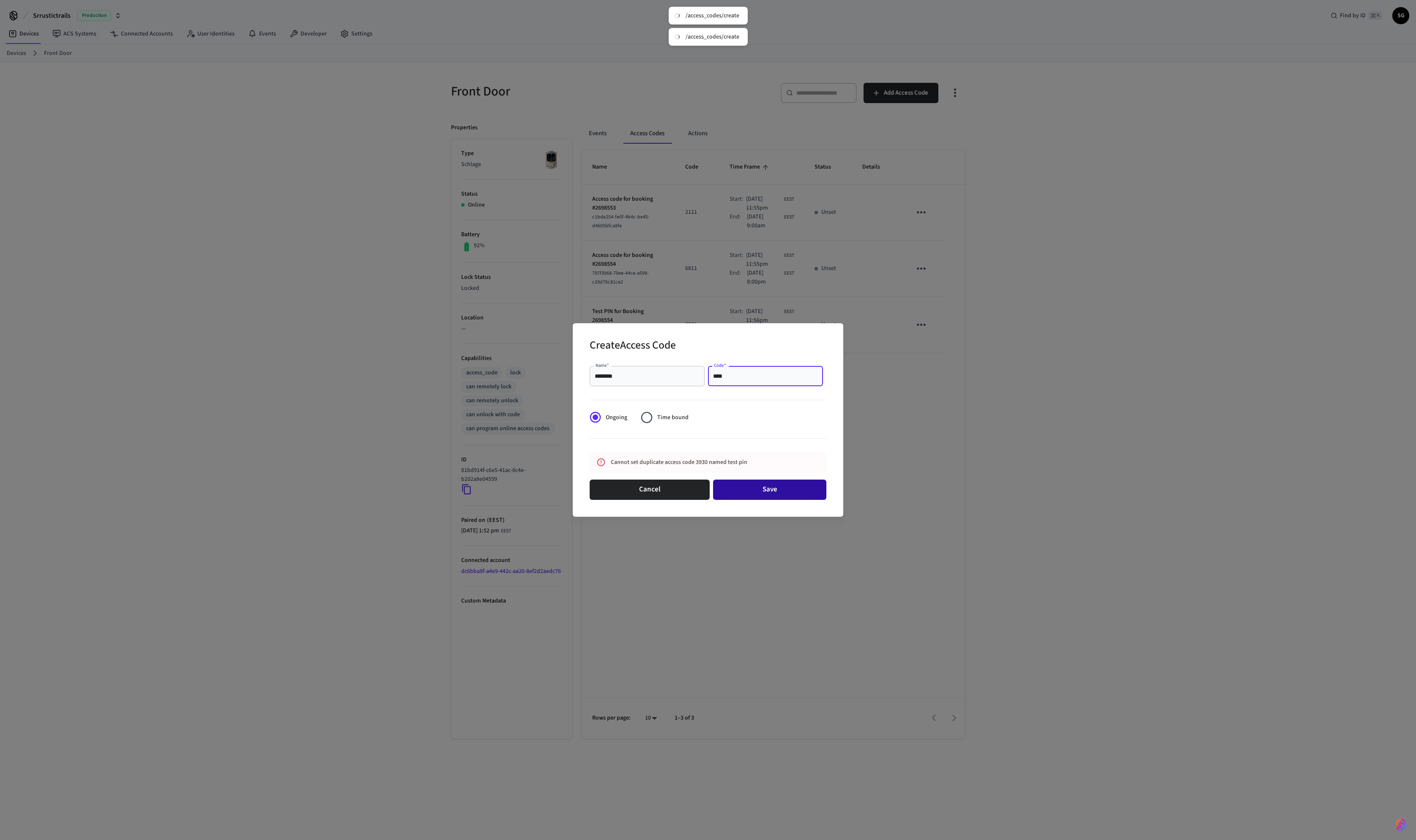
type input "****"
click at [778, 494] on button "Save" at bounding box center [769, 490] width 113 height 21
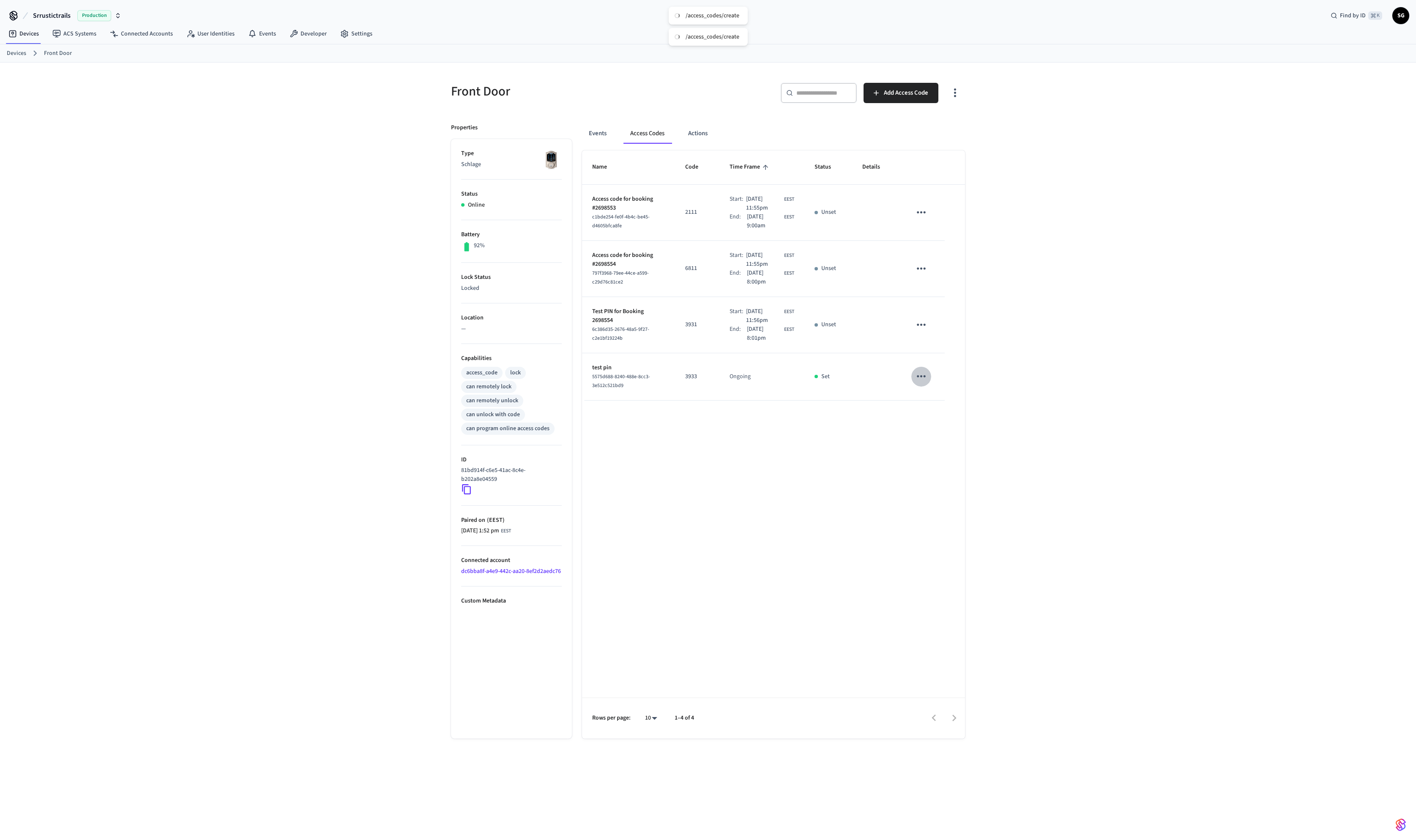
click at [884, 376] on icon "sticky table" at bounding box center [921, 376] width 9 height 2
click at [884, 421] on icon at bounding box center [933, 419] width 7 height 7
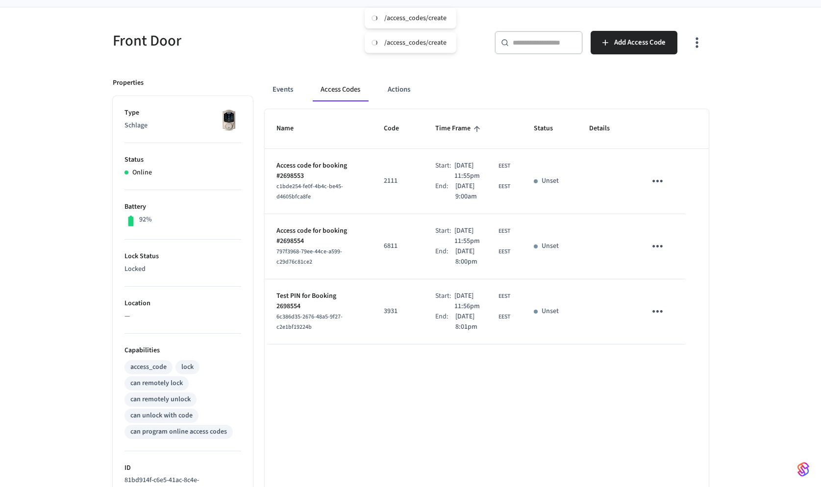
scroll to position [48, 0]
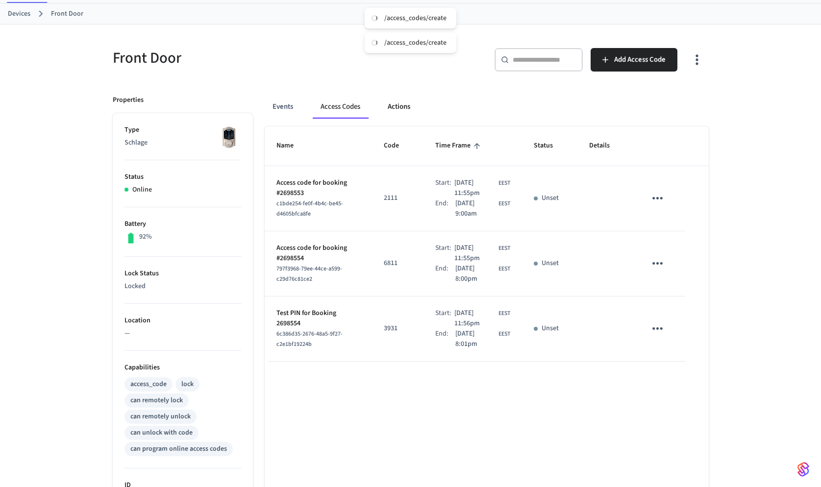
click at [393, 108] on button "Actions" at bounding box center [399, 107] width 38 height 24
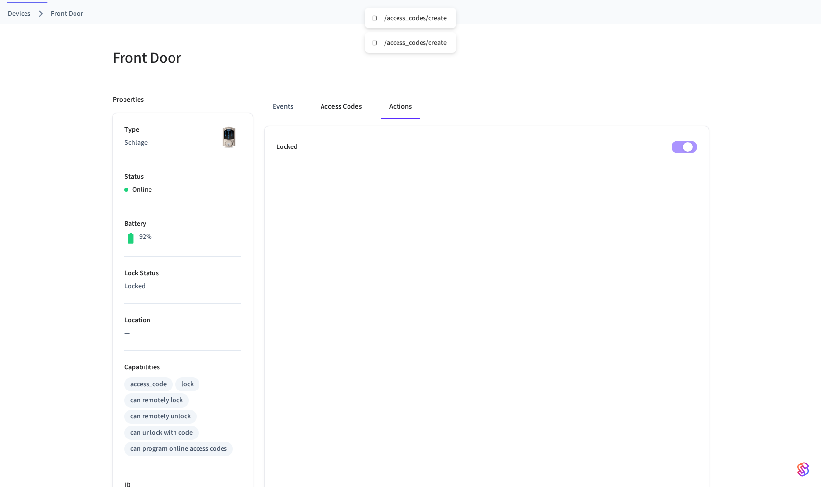
click at [353, 104] on button "Access Codes" at bounding box center [341, 107] width 57 height 24
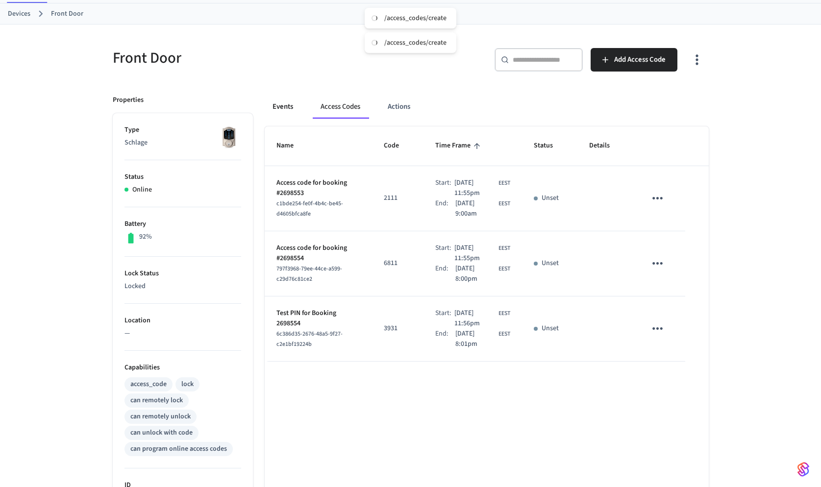
click at [294, 105] on button "Events" at bounding box center [283, 107] width 36 height 24
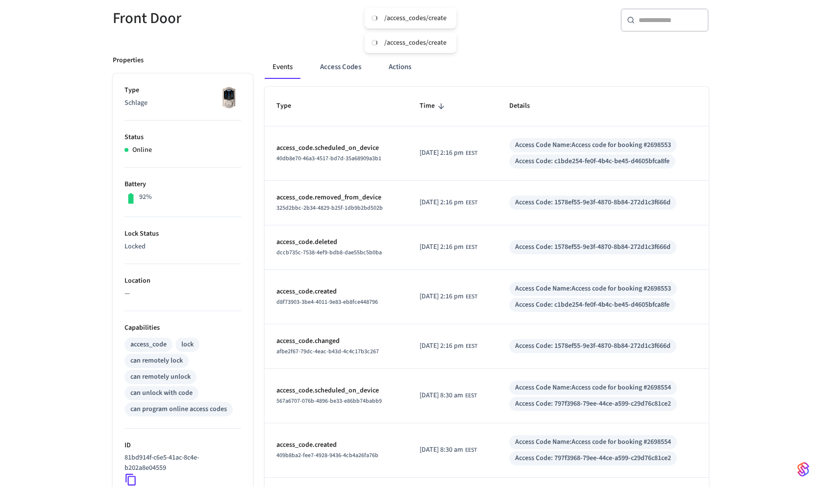
scroll to position [0, 0]
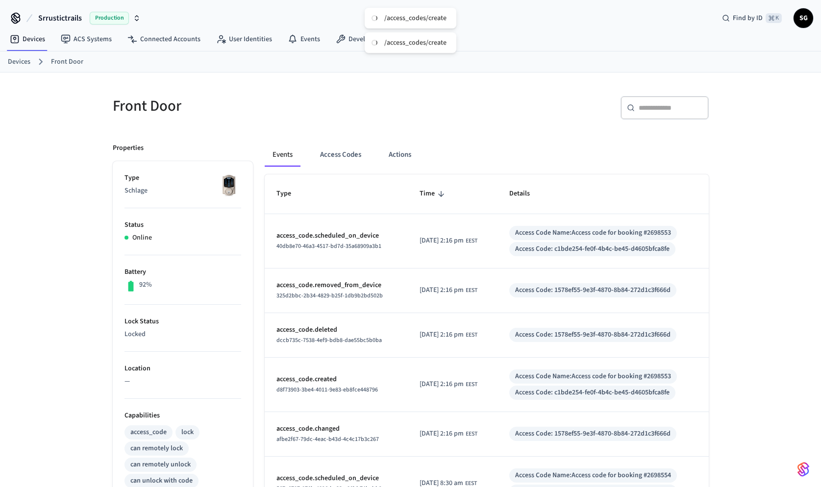
click at [805, 473] on img "button" at bounding box center [804, 470] width 12 height 16
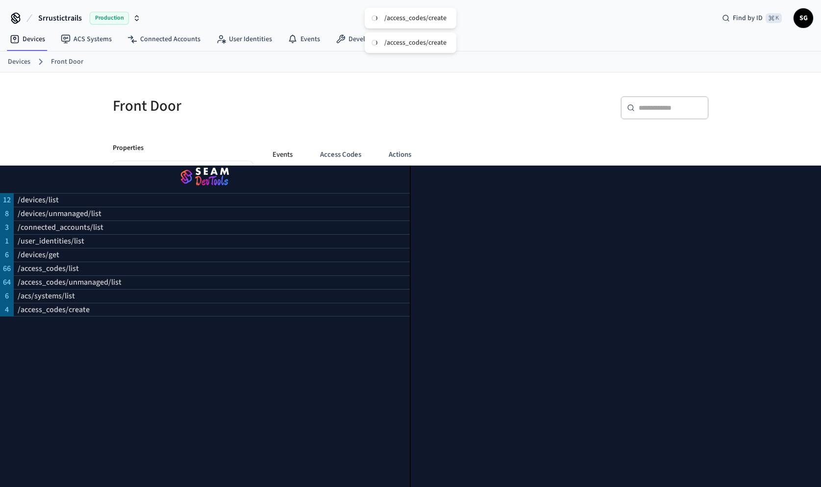
click at [653, 166] on div at bounding box center [616, 327] width 411 height 322
click at [437, 131] on div "Events Access Codes Actions Type Time Details access_code.scheduled_on_device 4…" at bounding box center [481, 438] width 456 height 615
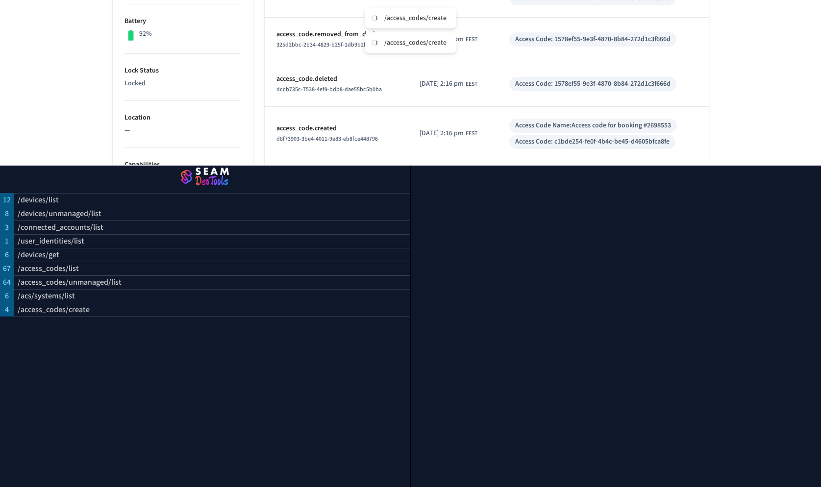
scroll to position [249, 0]
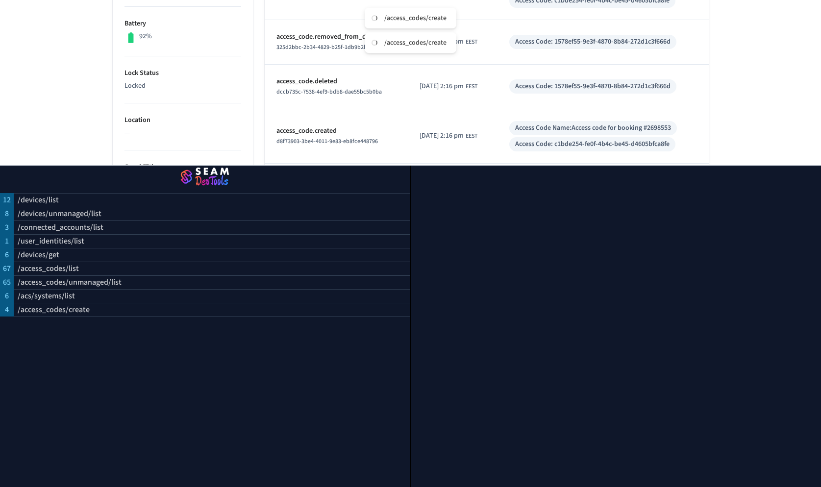
click at [89, 154] on div "Front Door ​ ​ Properties Type Schlage Status Online Battery 92% Lock Status Lo…" at bounding box center [410, 161] width 821 height 674
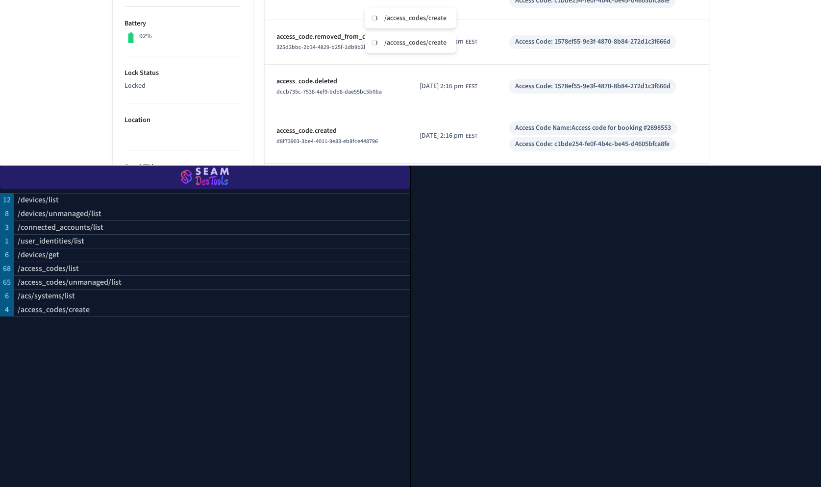
click at [144, 174] on img "button" at bounding box center [205, 177] width 386 height 27
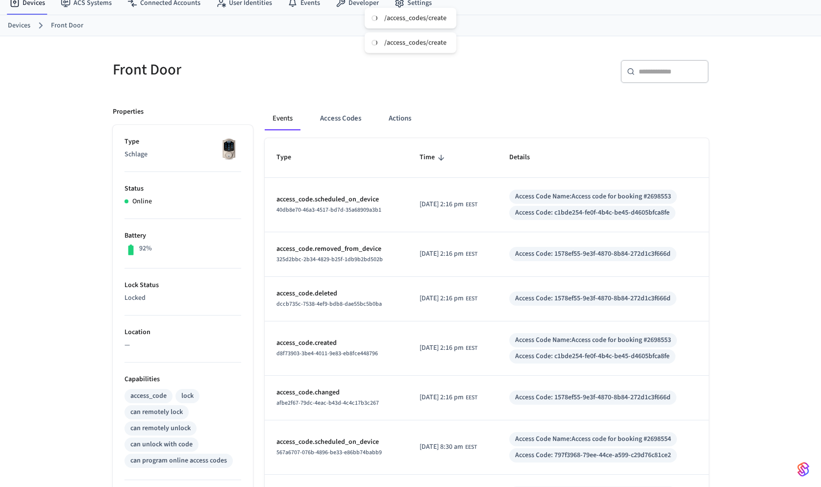
scroll to position [0, 0]
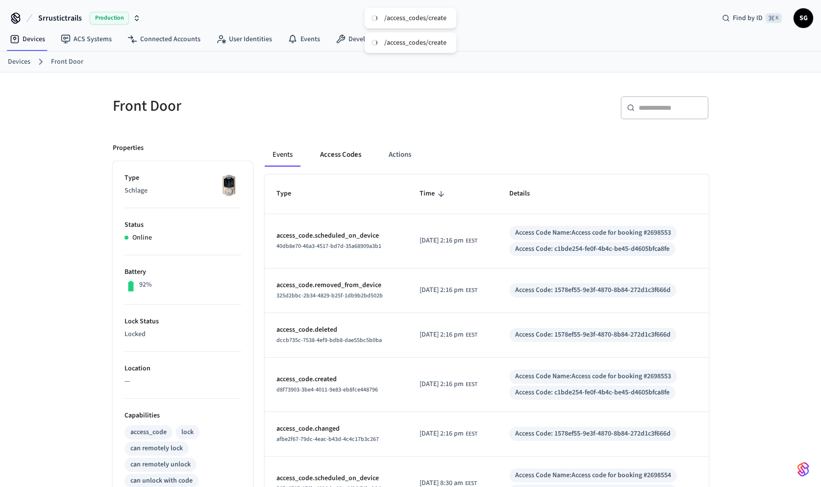
click at [336, 153] on button "Access Codes" at bounding box center [340, 155] width 57 height 24
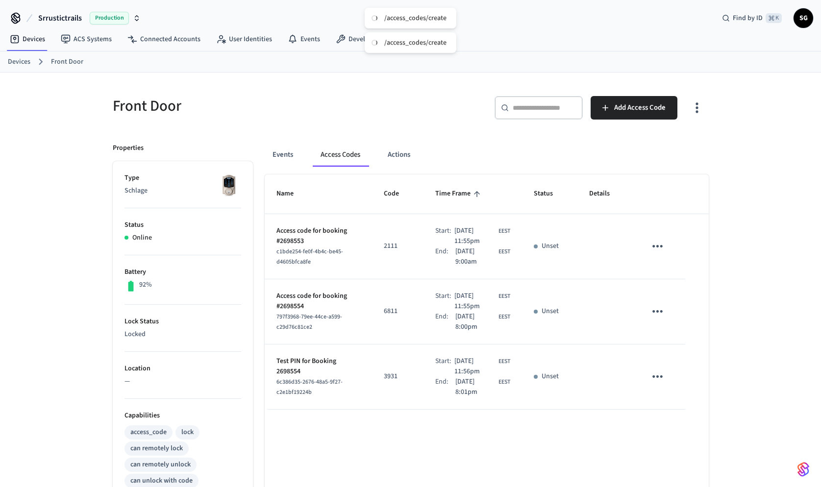
click at [654, 242] on icon "sticky table" at bounding box center [657, 246] width 15 height 15
click at [583, 265] on div at bounding box center [410, 243] width 821 height 487
click at [303, 229] on p "Access code for booking #2698553" at bounding box center [319, 236] width 84 height 21
click at [303, 235] on p "Access code for booking #2698553" at bounding box center [319, 236] width 84 height 21
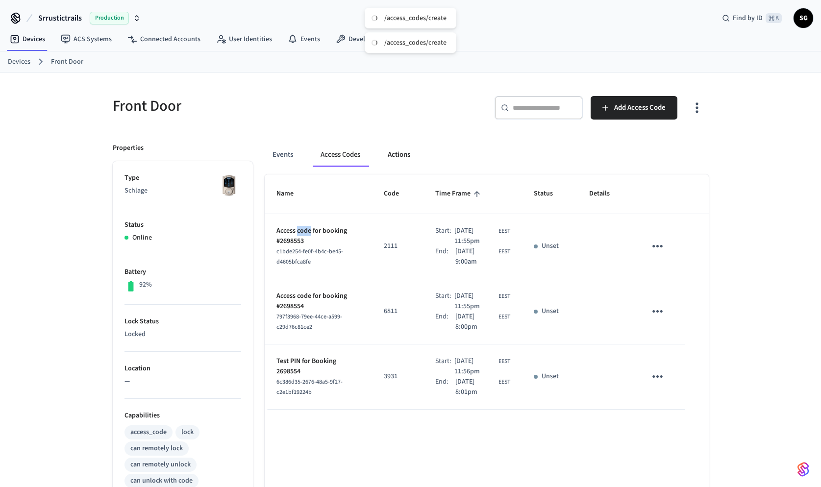
click at [405, 151] on button "Actions" at bounding box center [399, 155] width 38 height 24
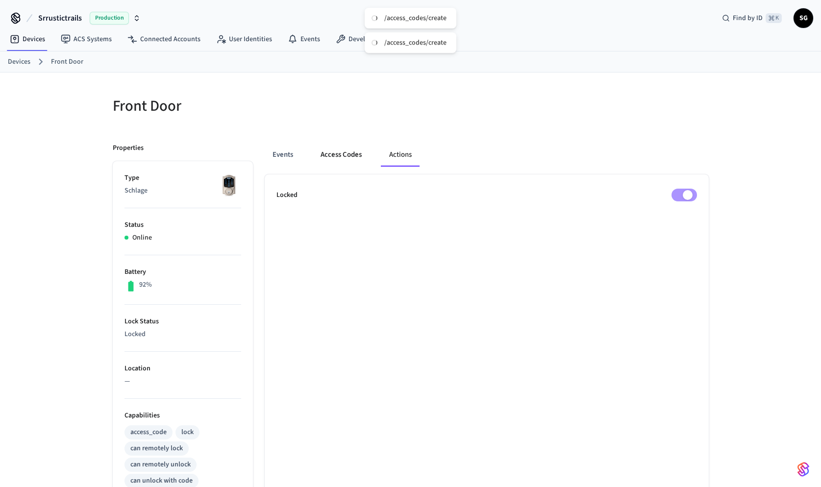
click at [358, 163] on button "Access Codes" at bounding box center [341, 155] width 57 height 24
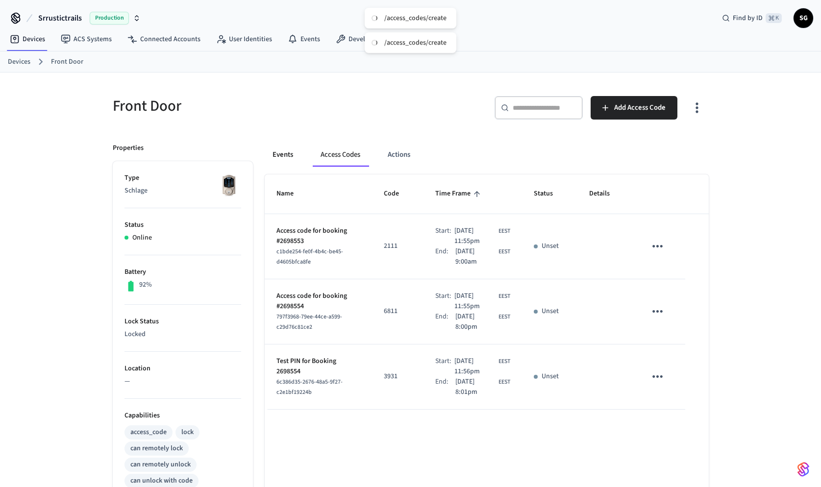
click at [282, 151] on button "Events" at bounding box center [283, 155] width 36 height 24
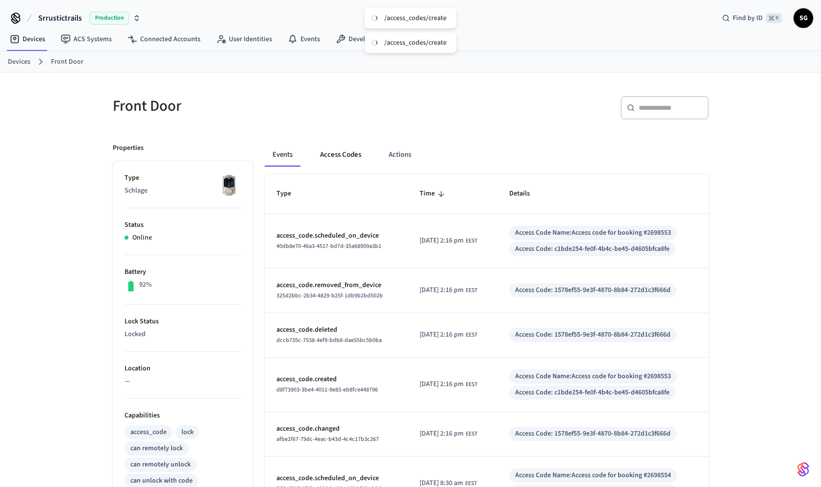
click at [341, 153] on button "Access Codes" at bounding box center [340, 155] width 57 height 24
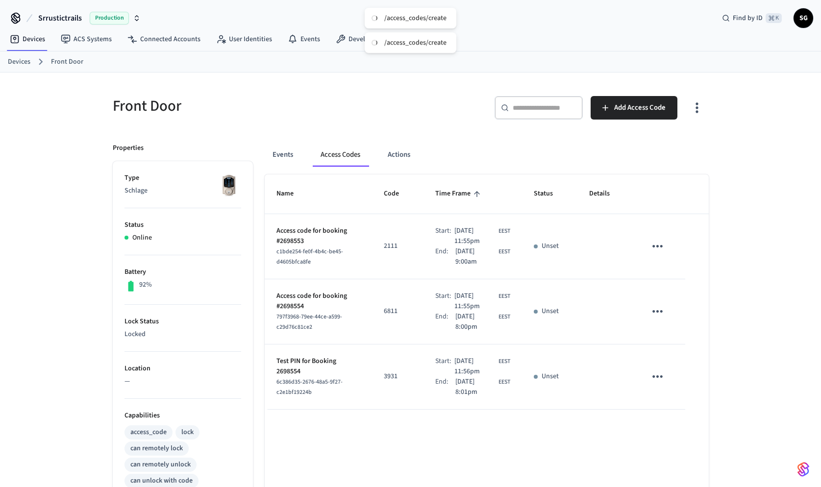
click at [372, 249] on td "2111" at bounding box center [397, 246] width 51 height 65
drag, startPoint x: 278, startPoint y: 255, endPoint x: 311, endPoint y: 259, distance: 33.6
click at [311, 259] on div "c1bde254-fe0f-4b4c-be45-d4605bfca8fe" at bounding box center [319, 257] width 84 height 21
drag, startPoint x: 311, startPoint y: 264, endPoint x: 272, endPoint y: 254, distance: 40.4
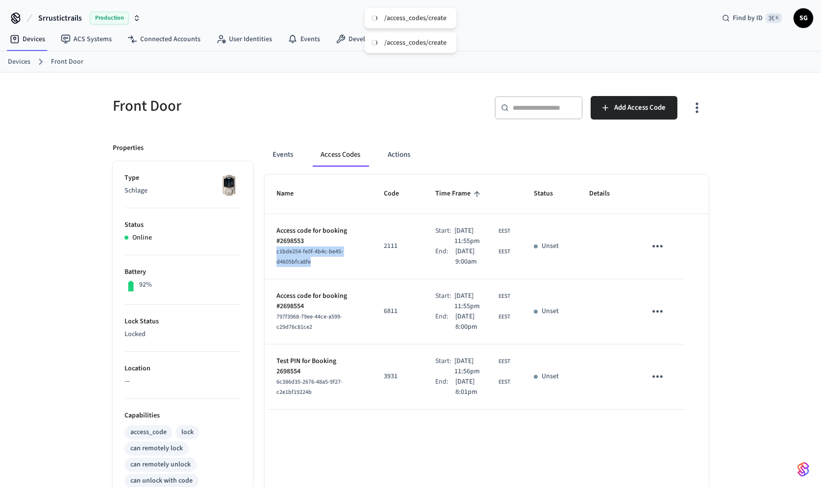
click at [272, 254] on td "Access code for booking #2698553 c1bde254-fe0f-4b4c-be45-d4605bfca8fe" at bounding box center [319, 246] width 108 height 65
copy span "c1bde254-fe0f-4b4c-be45-d4605bfca8fe"
click at [287, 155] on button "Events" at bounding box center [283, 155] width 36 height 24
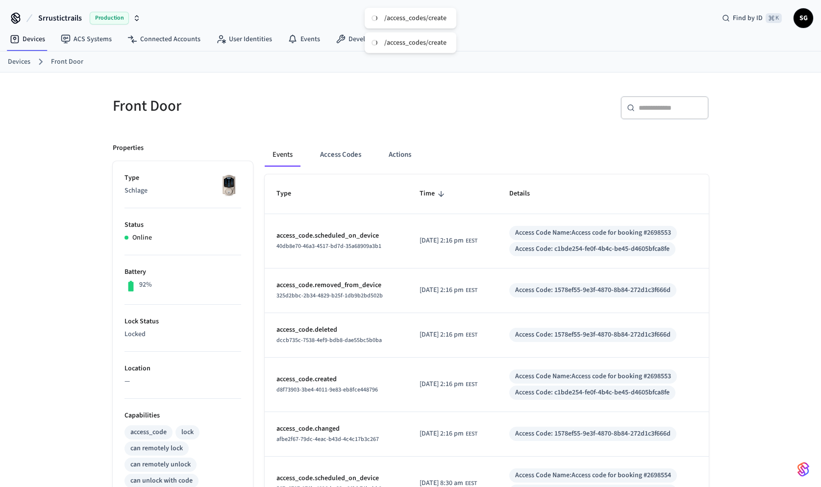
click at [639, 107] on div "​ ​" at bounding box center [665, 108] width 88 height 24
paste input "**********"
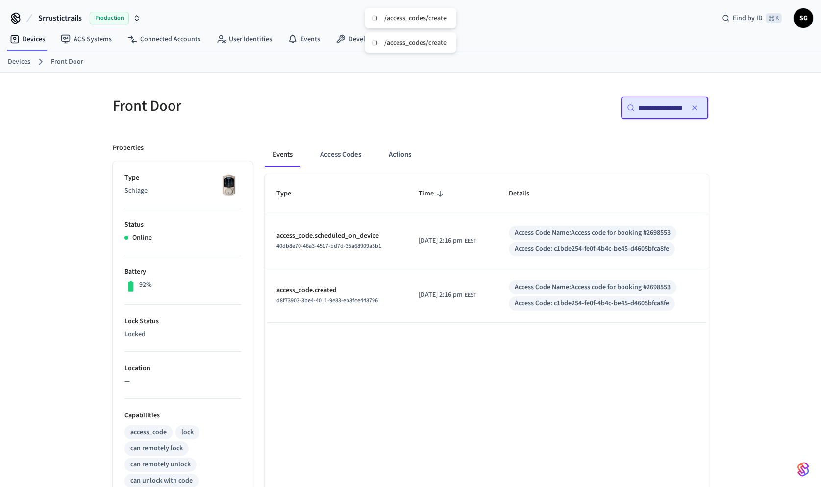
scroll to position [3, 0]
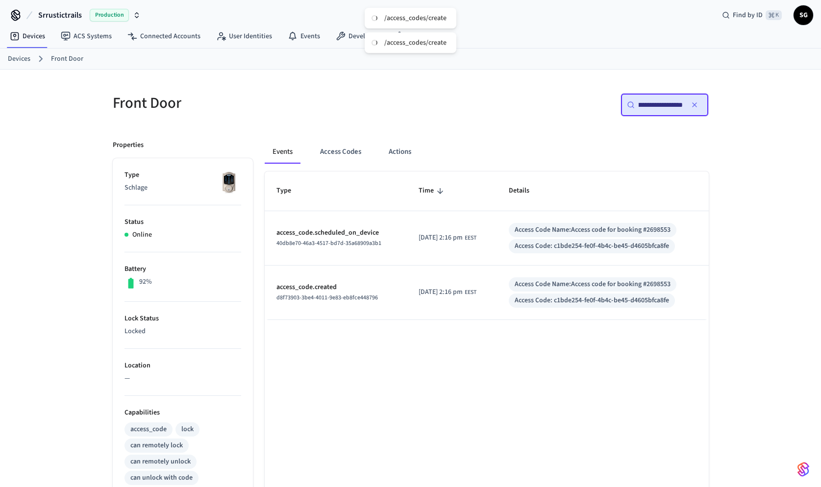
type input "**********"
click at [275, 157] on button "Events" at bounding box center [283, 152] width 36 height 24
click at [429, 242] on span "[DATE] 2:16 pm" at bounding box center [441, 238] width 44 height 10
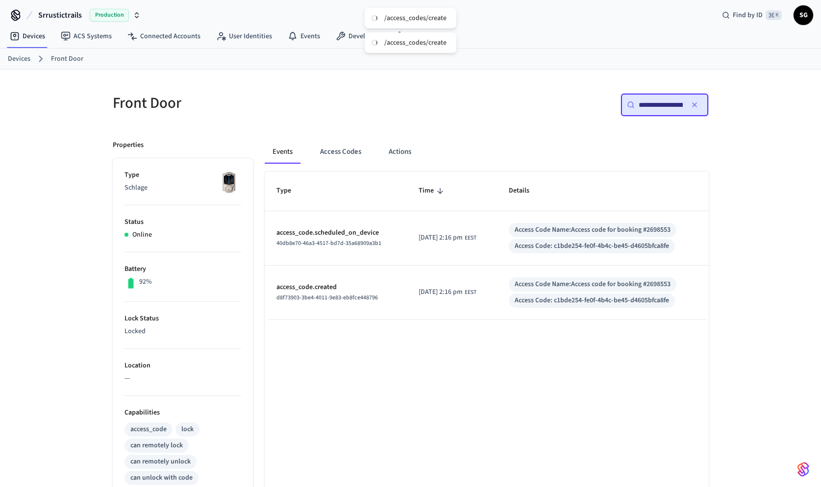
click at [460, 241] on span "[DATE] 2:16 pm" at bounding box center [441, 238] width 44 height 10
click at [333, 152] on button "Access Codes" at bounding box center [340, 152] width 57 height 24
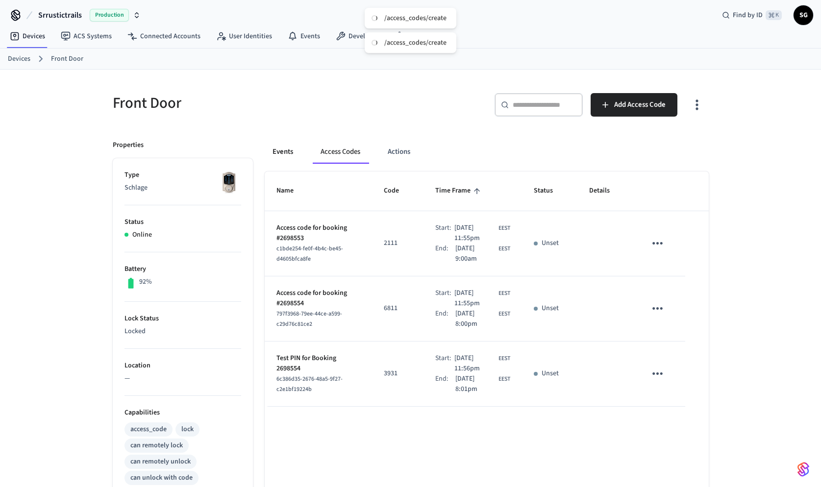
click at [288, 154] on button "Events" at bounding box center [283, 152] width 36 height 24
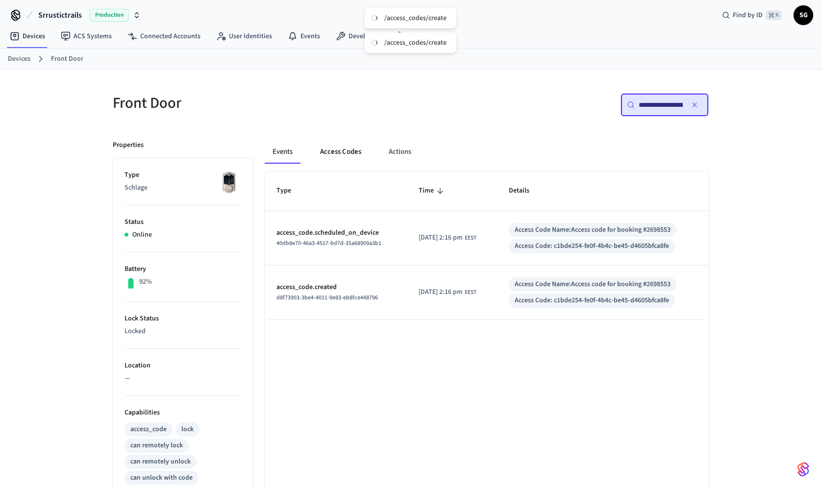
click at [355, 159] on button "Access Codes" at bounding box center [340, 152] width 57 height 24
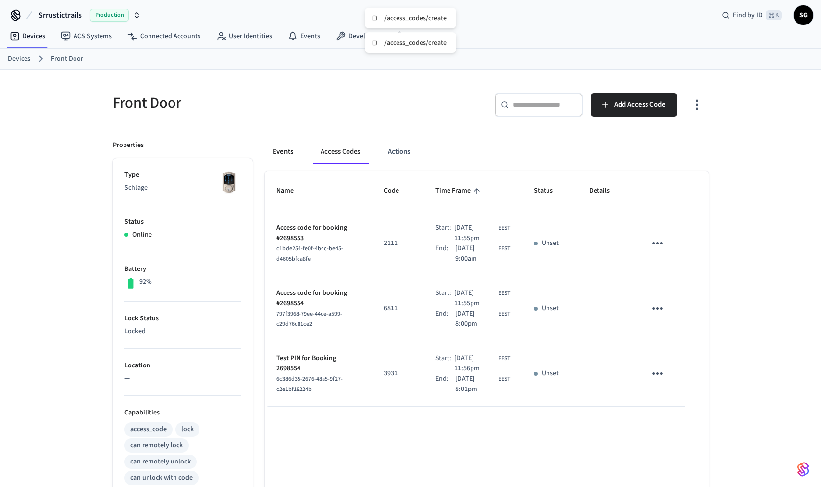
click at [290, 155] on button "Events" at bounding box center [283, 152] width 36 height 24
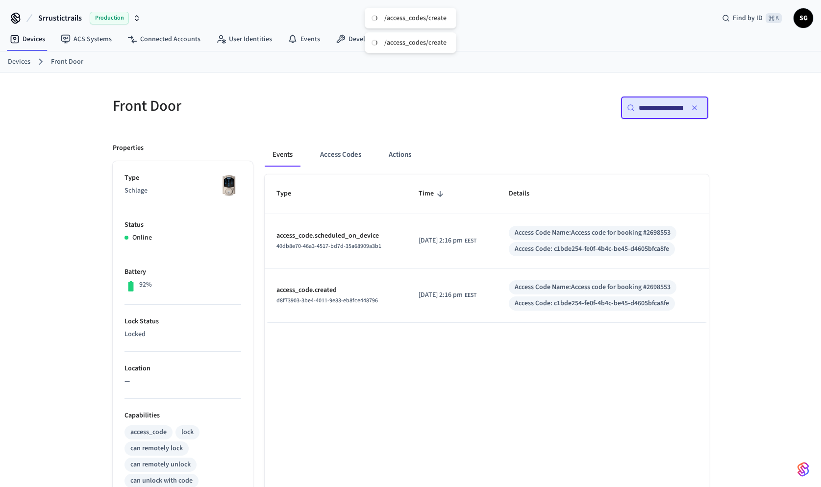
click at [655, 112] on input "**********" at bounding box center [661, 108] width 44 height 10
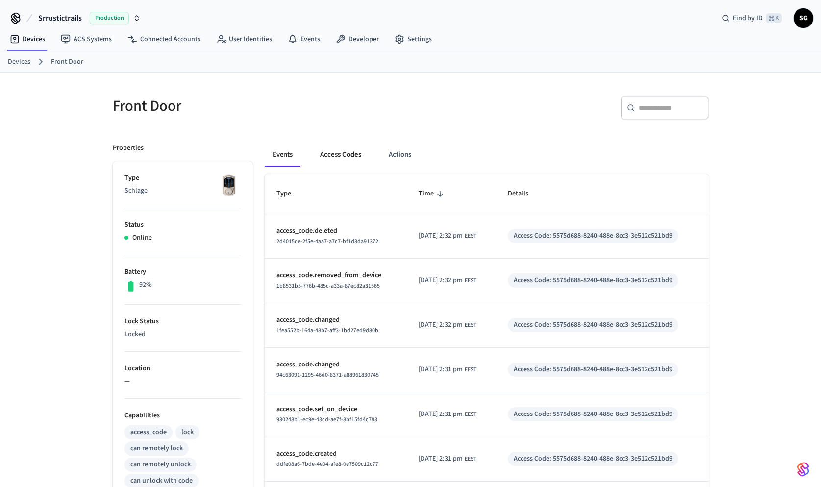
click at [326, 157] on button "Access Codes" at bounding box center [340, 155] width 57 height 24
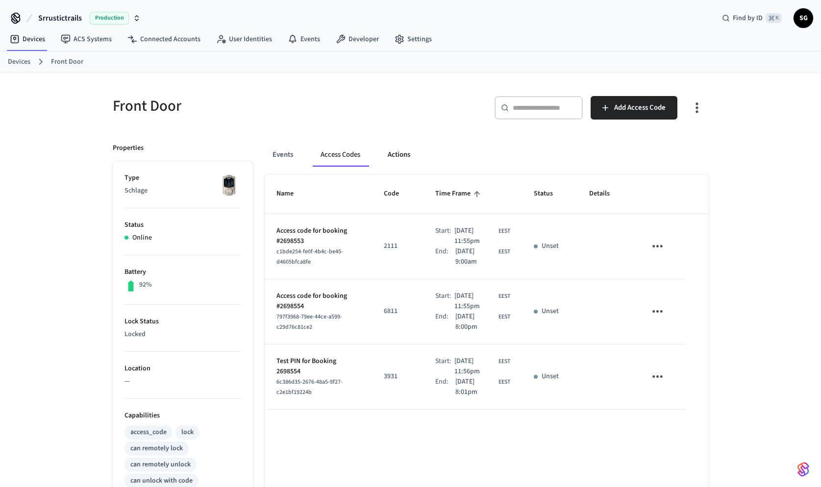
click at [405, 154] on button "Actions" at bounding box center [399, 155] width 38 height 24
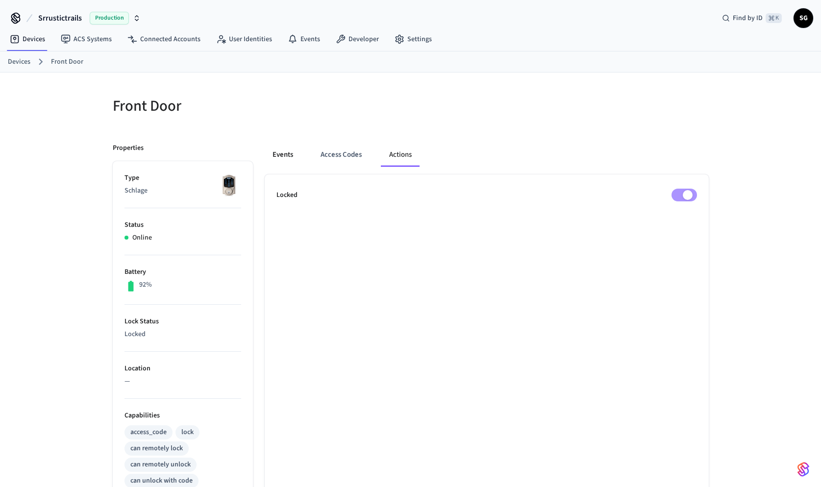
click at [298, 157] on button "Events" at bounding box center [283, 155] width 36 height 24
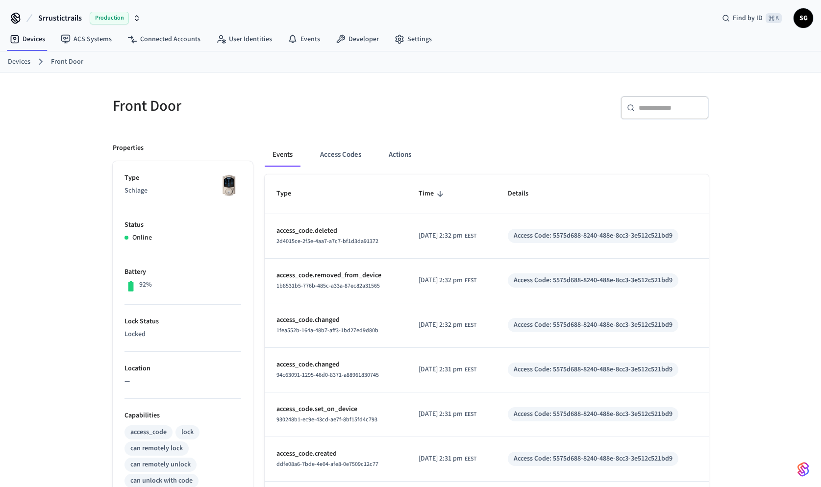
click at [132, 192] on p "Schlage" at bounding box center [183, 191] width 117 height 10
copy p "Schlage"
